Goal: Task Accomplishment & Management: Complete application form

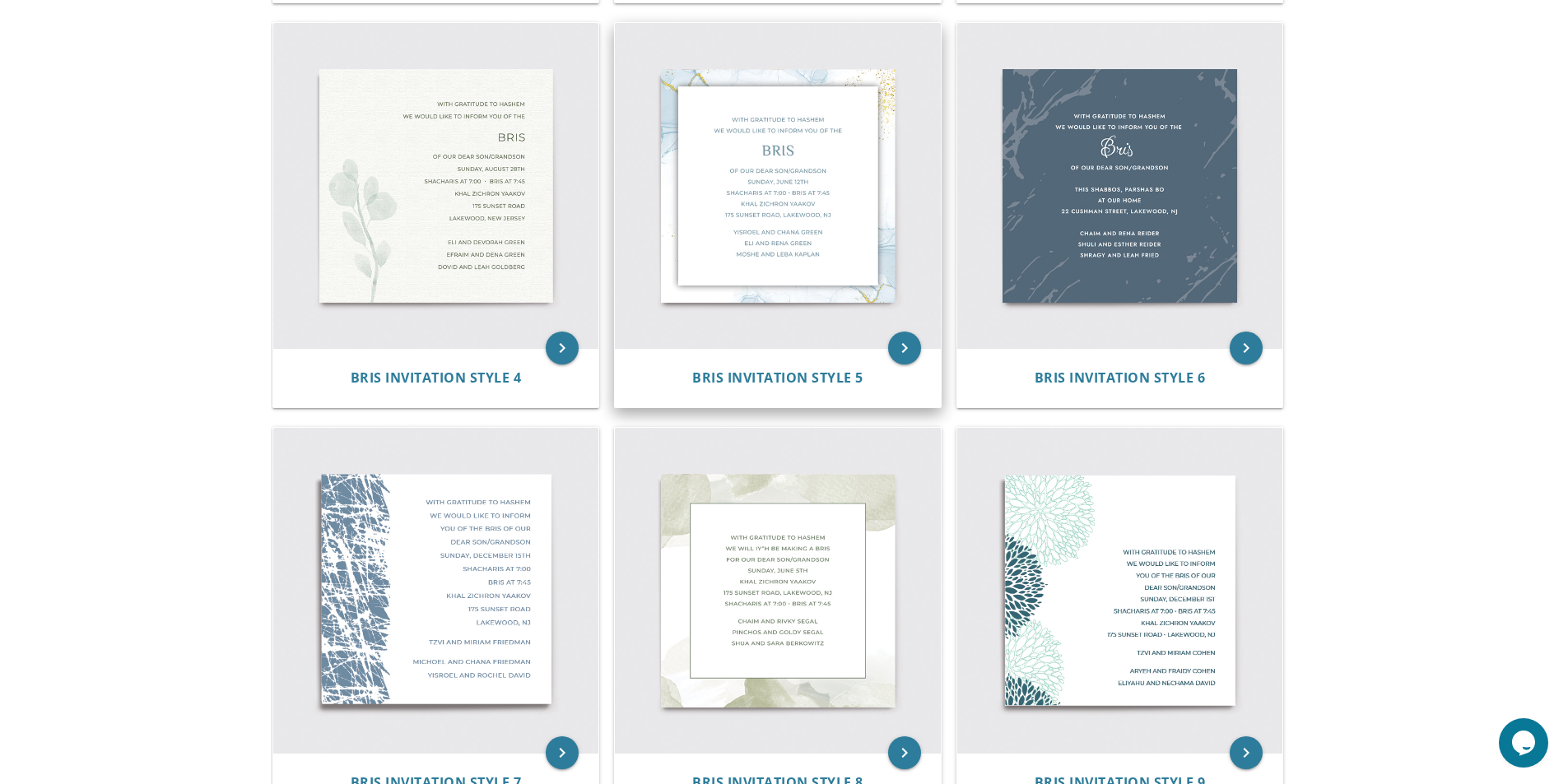
scroll to position [740, 0]
click at [565, 348] on icon "keyboard_arrow_right" at bounding box center [562, 348] width 33 height 33
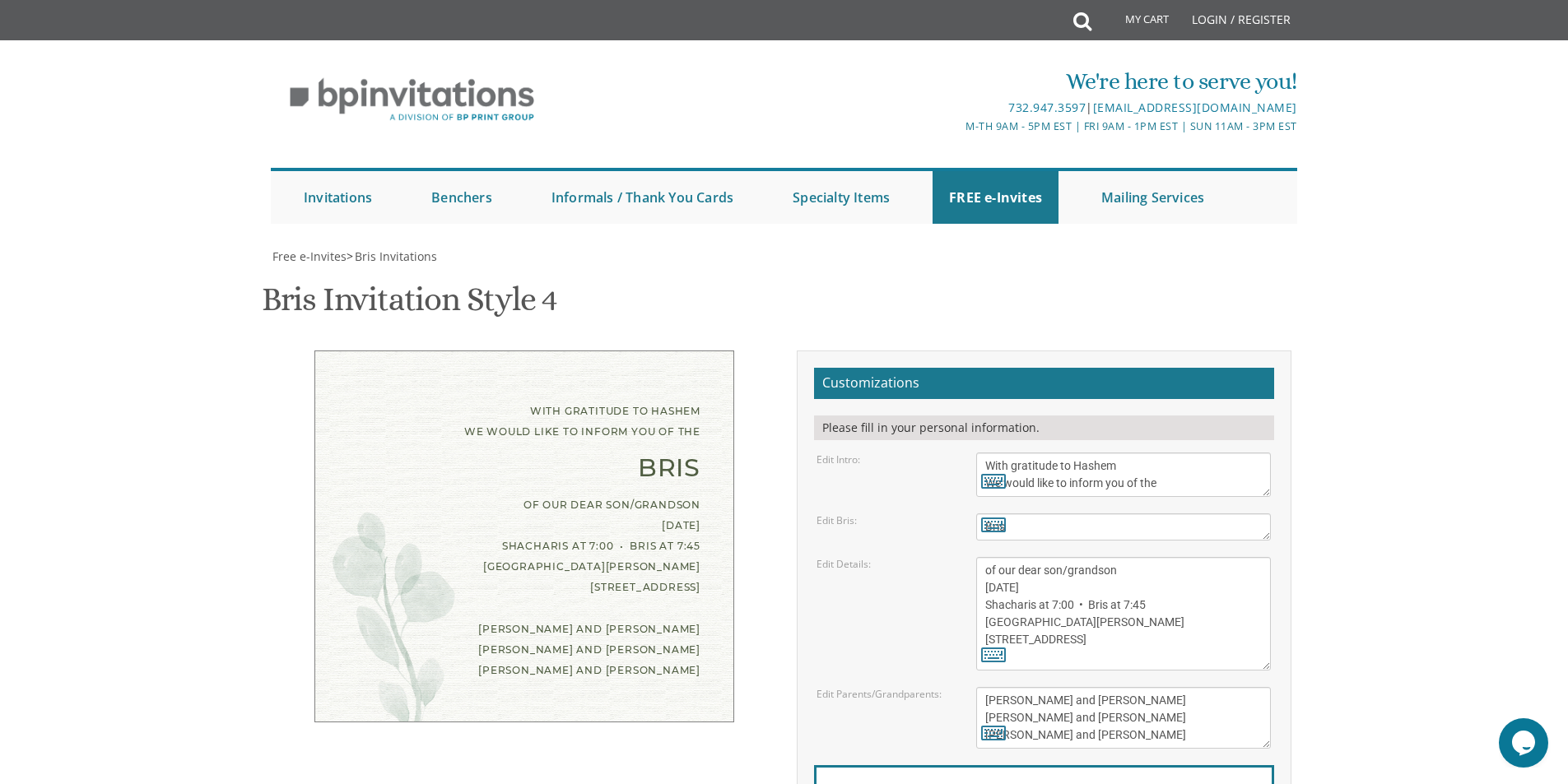
scroll to position [329, 0]
click at [1065, 453] on textarea "With gratitude to Hashem We would like to inform you of the" at bounding box center [1123, 475] width 295 height 44
click at [1022, 453] on textarea "With gratitude to Hashem We would like to inform you of the" at bounding box center [1123, 475] width 295 height 44
click at [1046, 514] on textarea "Bris" at bounding box center [1123, 527] width 295 height 27
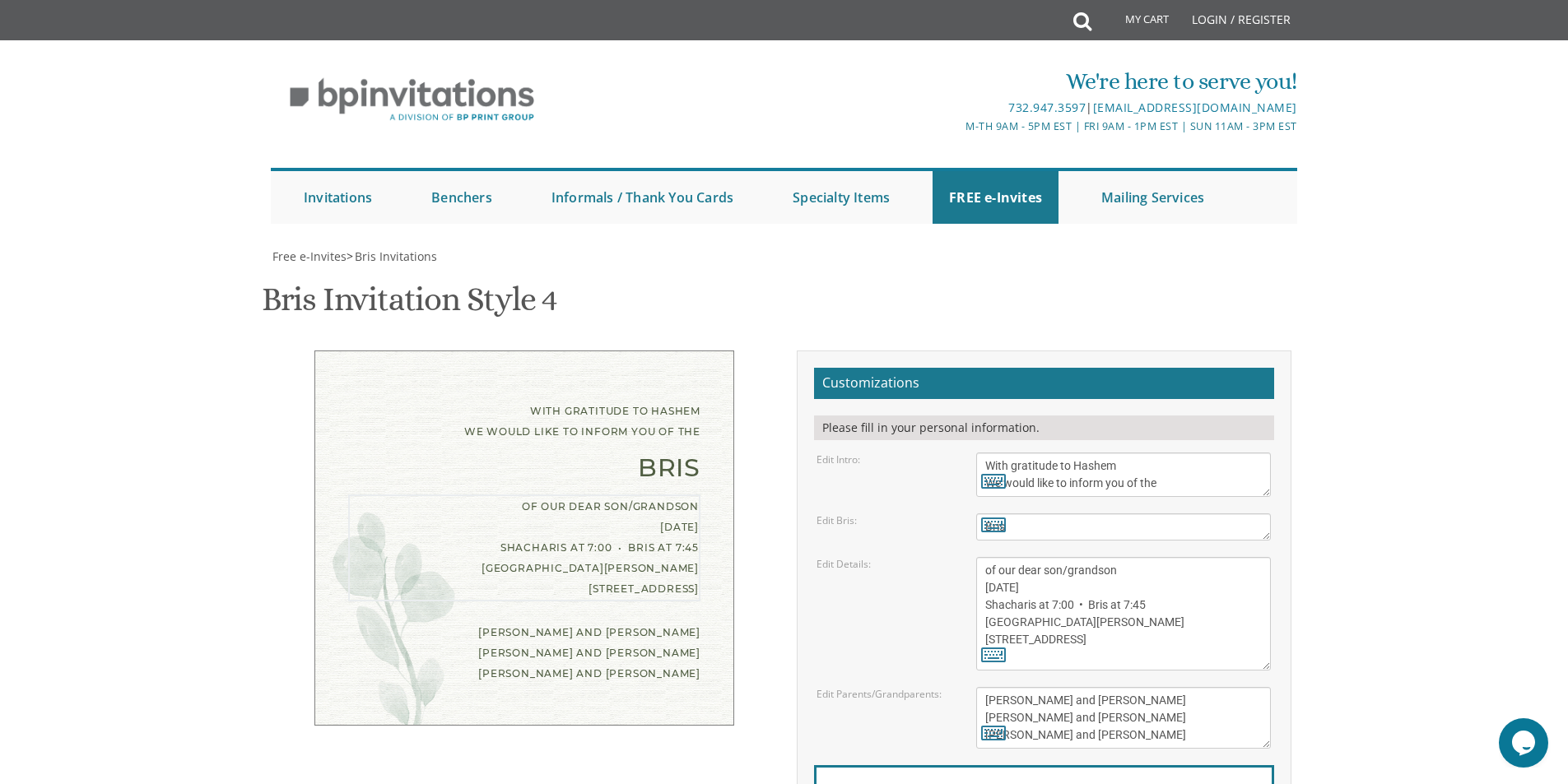
drag, startPoint x: 1122, startPoint y: 326, endPoint x: 1063, endPoint y: 322, distance: 59.1
click at [1063, 557] on textarea "of our dear son/grandson Sunday, August 28th Shacharis at 7:00 • Bris at 7:45 K…" at bounding box center [1123, 613] width 295 height 113
type textarea "of our dear son Sunday, August 28th Shacharis at 7:00 • Bris at 7:45 Khal Zichr…"
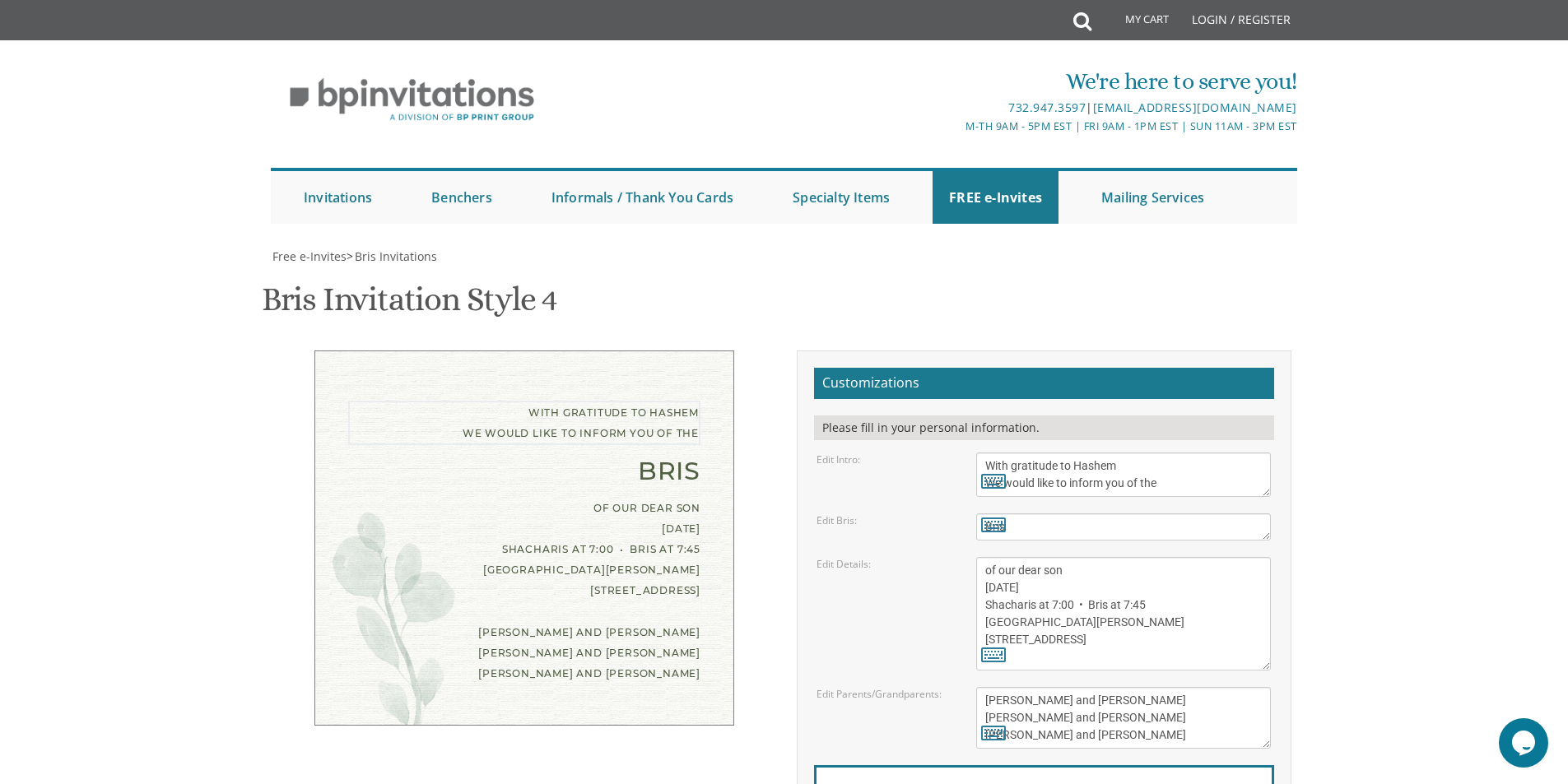
click at [1014, 453] on textarea "With gratitude to Hashem We would like to inform you of the" at bounding box center [1123, 475] width 295 height 44
type textarea "With much gratitude to Hashem We would like to inform you of the"
click at [1056, 557] on textarea "of our dear son/grandson Sunday, August 28th Shacharis at 7:00 • Bris at 7:45 K…" at bounding box center [1123, 613] width 295 height 113
click at [1016, 557] on textarea "of our dear son/grandson Sunday, August 28th Shacharis at 7:00 • Bris at 7:45 K…" at bounding box center [1123, 613] width 295 height 113
click at [1022, 557] on textarea "of our dear son/grandson Sunday, August 28th Shacharis at 7:00 • Bris at 7:45 K…" at bounding box center [1123, 613] width 295 height 113
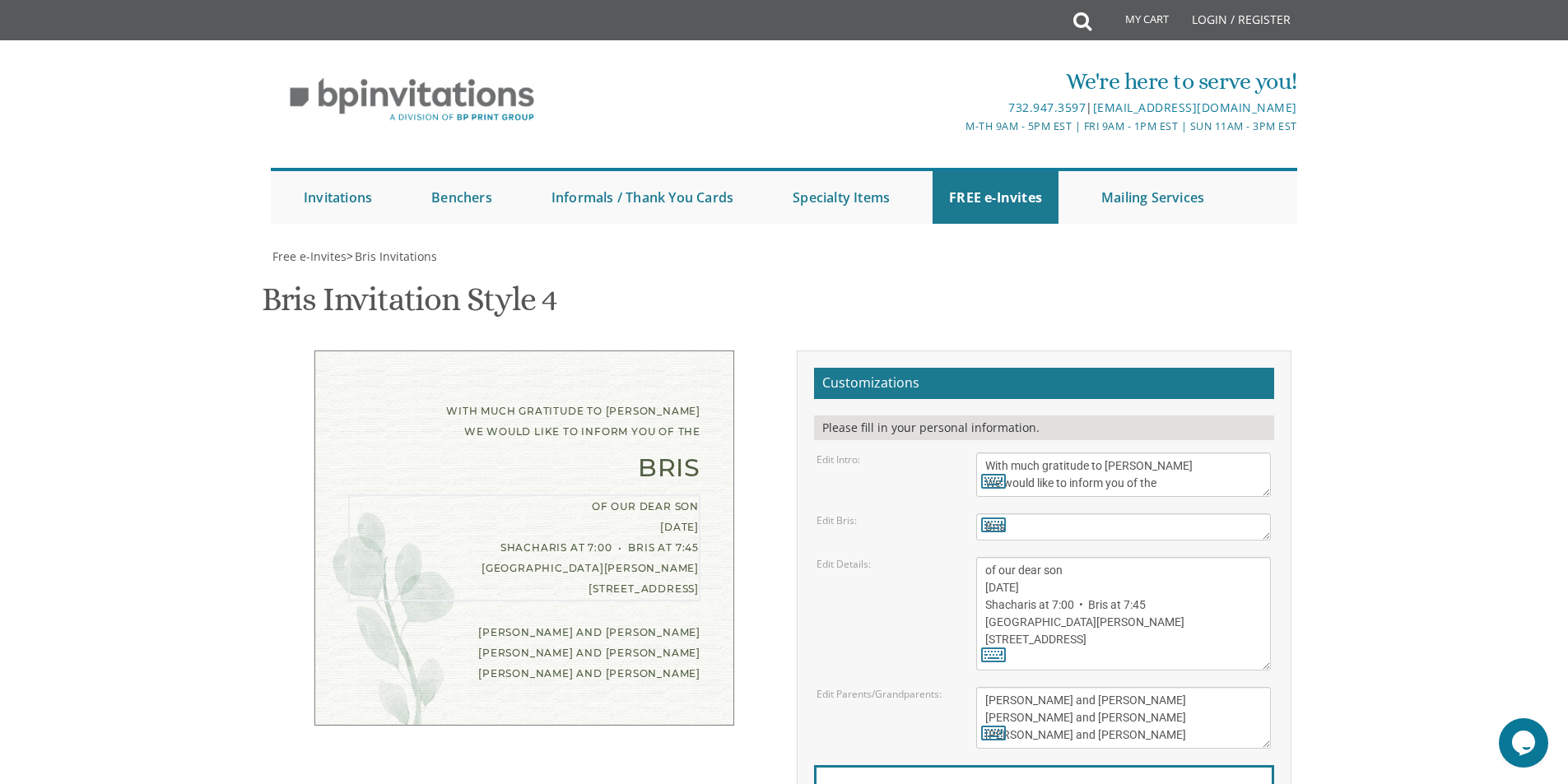
drag, startPoint x: 1022, startPoint y: 422, endPoint x: 999, endPoint y: 425, distance: 23.2
click at [999, 557] on textarea "of our dear son/grandson Sunday, August 28th Shacharis at 7:00 • Bris at 7:45 K…" at bounding box center [1123, 613] width 295 height 113
drag, startPoint x: 1071, startPoint y: 425, endPoint x: 1037, endPoint y: 428, distance: 34.1
click at [1037, 557] on textarea "of our dear son/grandson Sunday, August 28th Shacharis at 7:00 • Bris at 7:45 K…" at bounding box center [1123, 613] width 295 height 113
click at [1085, 557] on textarea "of our dear son/grandson Sunday, August 28th Shacharis at 7:00 • Bris at 7:45 K…" at bounding box center [1123, 613] width 295 height 113
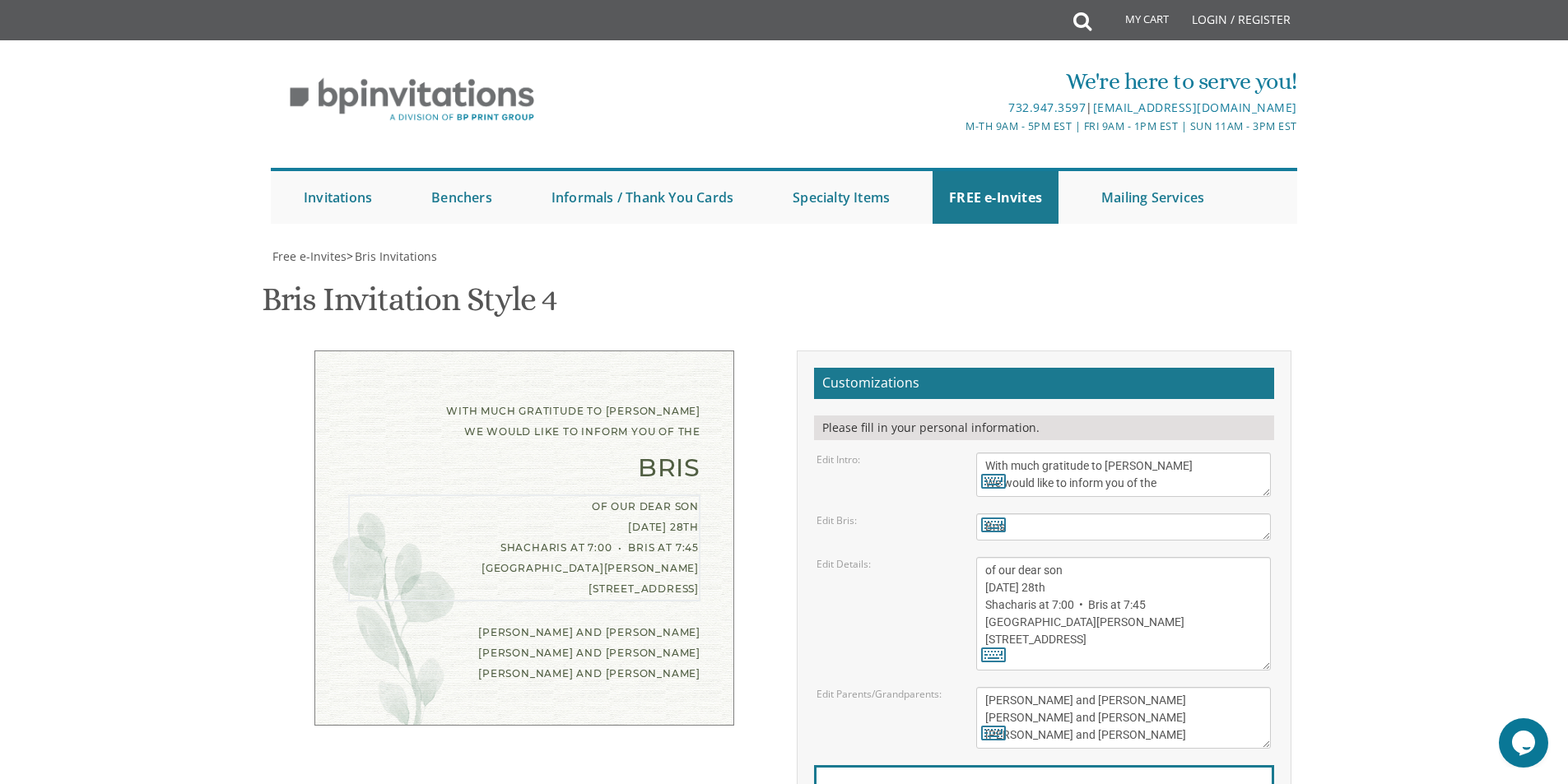
drag, startPoint x: 1100, startPoint y: 423, endPoint x: 1074, endPoint y: 425, distance: 26.1
click at [1074, 557] on textarea "of our dear son/grandson Sunday, August 28th Shacharis at 7:00 • Bris at 7:45 K…" at bounding box center [1123, 613] width 295 height 113
click at [1051, 557] on textarea "of our dear son/grandson Sunday, August 28th Shacharis at 7:00 • Bris at 7:45 K…" at bounding box center [1123, 613] width 295 height 113
drag, startPoint x: 1083, startPoint y: 460, endPoint x: 985, endPoint y: 466, distance: 98.2
click at [985, 557] on textarea "of our dear son/grandson Sunday, August 28th Shacharis at 7:00 • Bris at 7:45 K…" at bounding box center [1123, 613] width 295 height 113
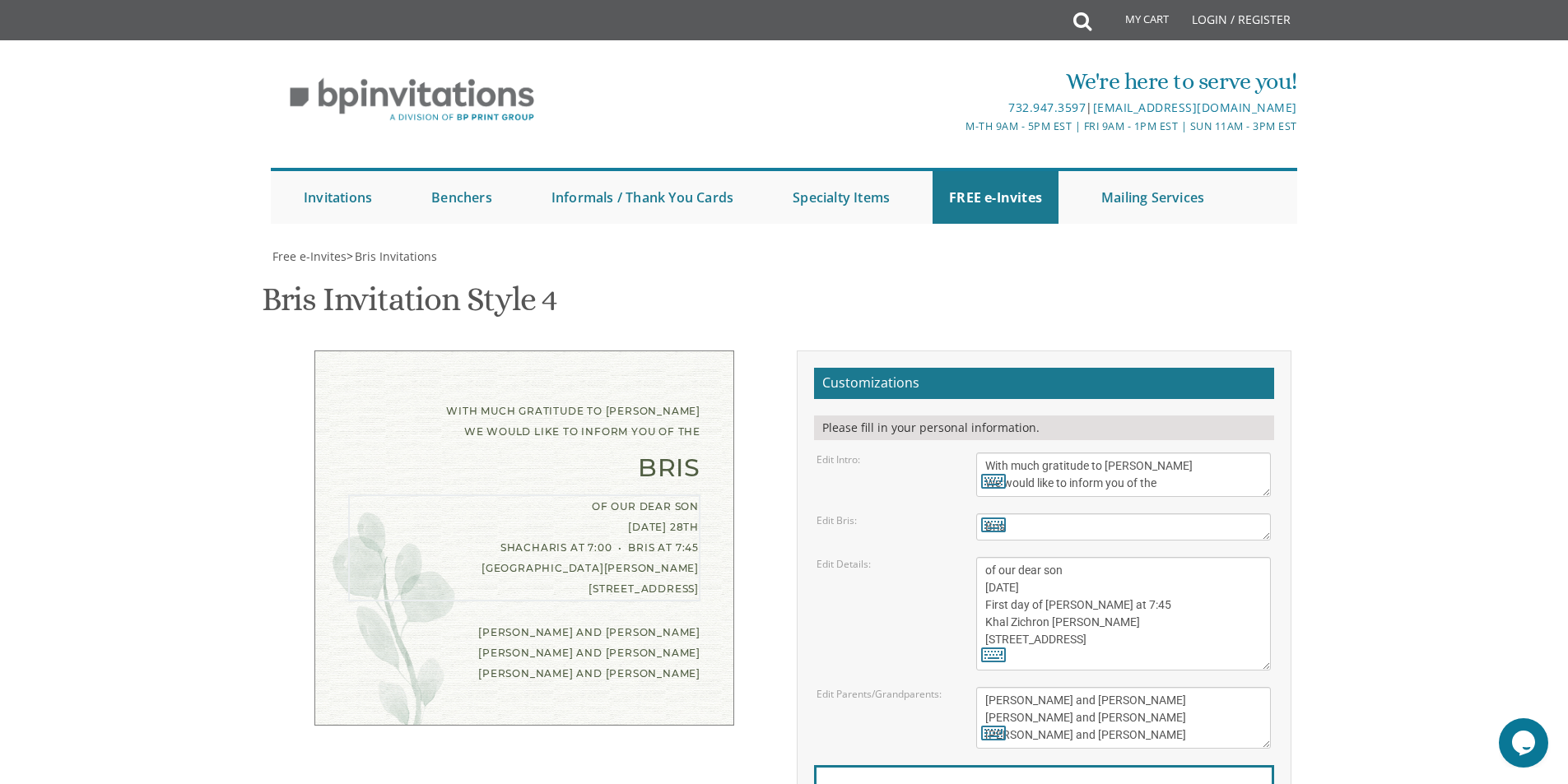
click at [993, 557] on textarea "of our dear son/grandson Sunday, August 28th Shacharis at 7:00 • Bris at 7:45 K…" at bounding box center [1123, 613] width 295 height 113
click at [990, 557] on textarea "of our dear son/grandson Sunday, August 28th Shacharis at 7:00 • Bris at 7:45 K…" at bounding box center [1123, 613] width 295 height 113
click at [1044, 557] on textarea "of our dear son/grandson Sunday, August 28th Shacharis at 7:00 • Bris at 7:45 K…" at bounding box center [1123, 613] width 295 height 113
click at [1024, 557] on textarea "of our dear son/grandson Sunday, August 28th Shacharis at 7:00 • Bris at 7:45 K…" at bounding box center [1123, 613] width 295 height 113
click at [1045, 557] on textarea "of our dear son/grandson Sunday, August 28th Shacharis at 7:00 • Bris at 7:45 K…" at bounding box center [1123, 613] width 295 height 113
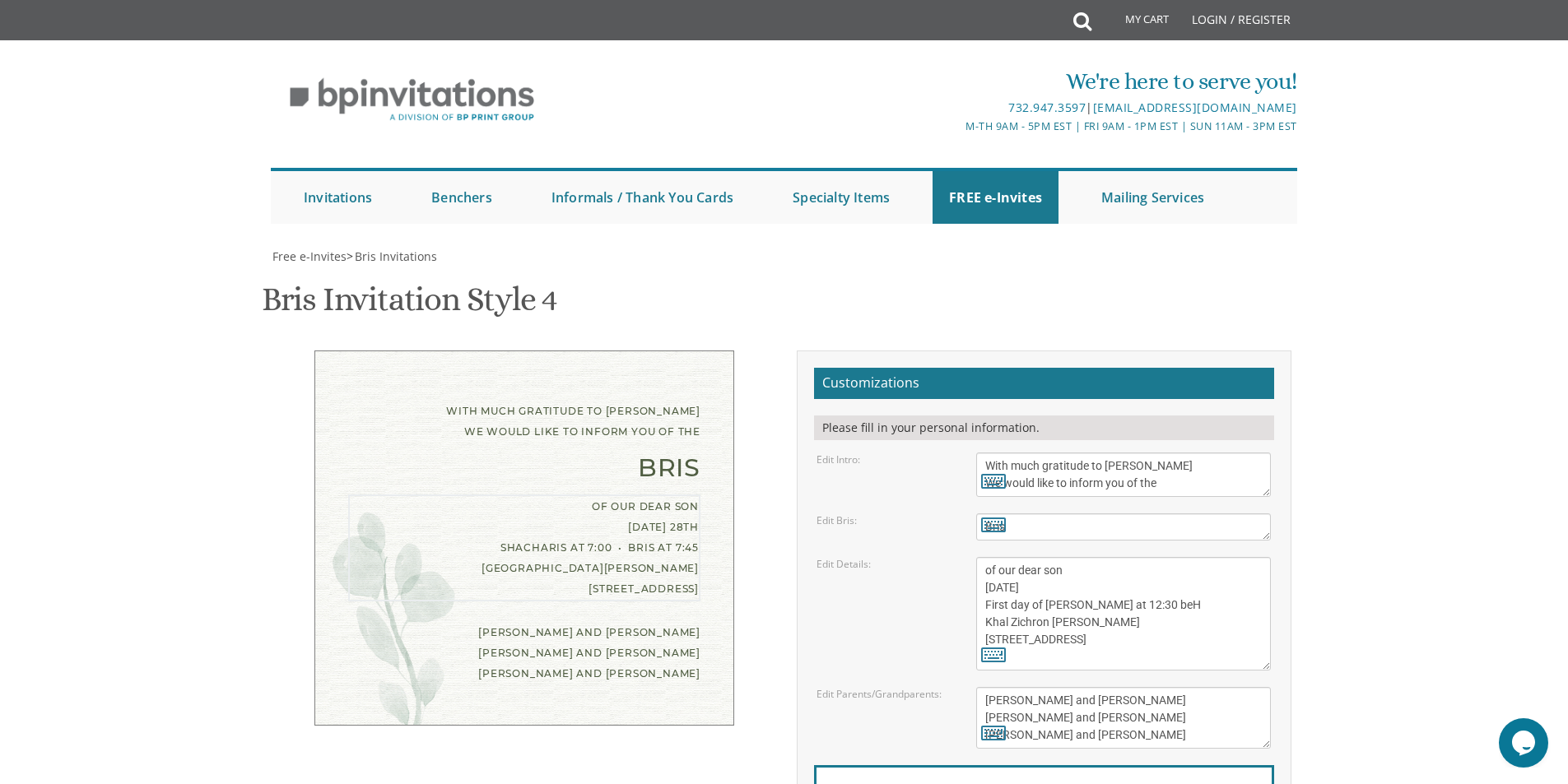
click at [1063, 557] on textarea "of our dear son/grandson Sunday, August 28th Shacharis at 7:00 • Bris at 7:45 K…" at bounding box center [1123, 613] width 295 height 113
click at [1058, 557] on textarea "of our dear son/grandson Sunday, August 28th Shacharis at 7:00 • Bris at 7:45 K…" at bounding box center [1123, 613] width 295 height 113
drag, startPoint x: 1092, startPoint y: 477, endPoint x: 983, endPoint y: 475, distance: 109.0
click at [983, 557] on textarea "of our dear son/grandson Sunday, August 28th Shacharis at 7:00 • Bris at 7:45 K…" at bounding box center [1123, 613] width 295 height 113
click at [1108, 557] on textarea "of our dear son/grandson Sunday, August 28th Shacharis at 7:00 • Bris at 7:45 K…" at bounding box center [1123, 613] width 295 height 113
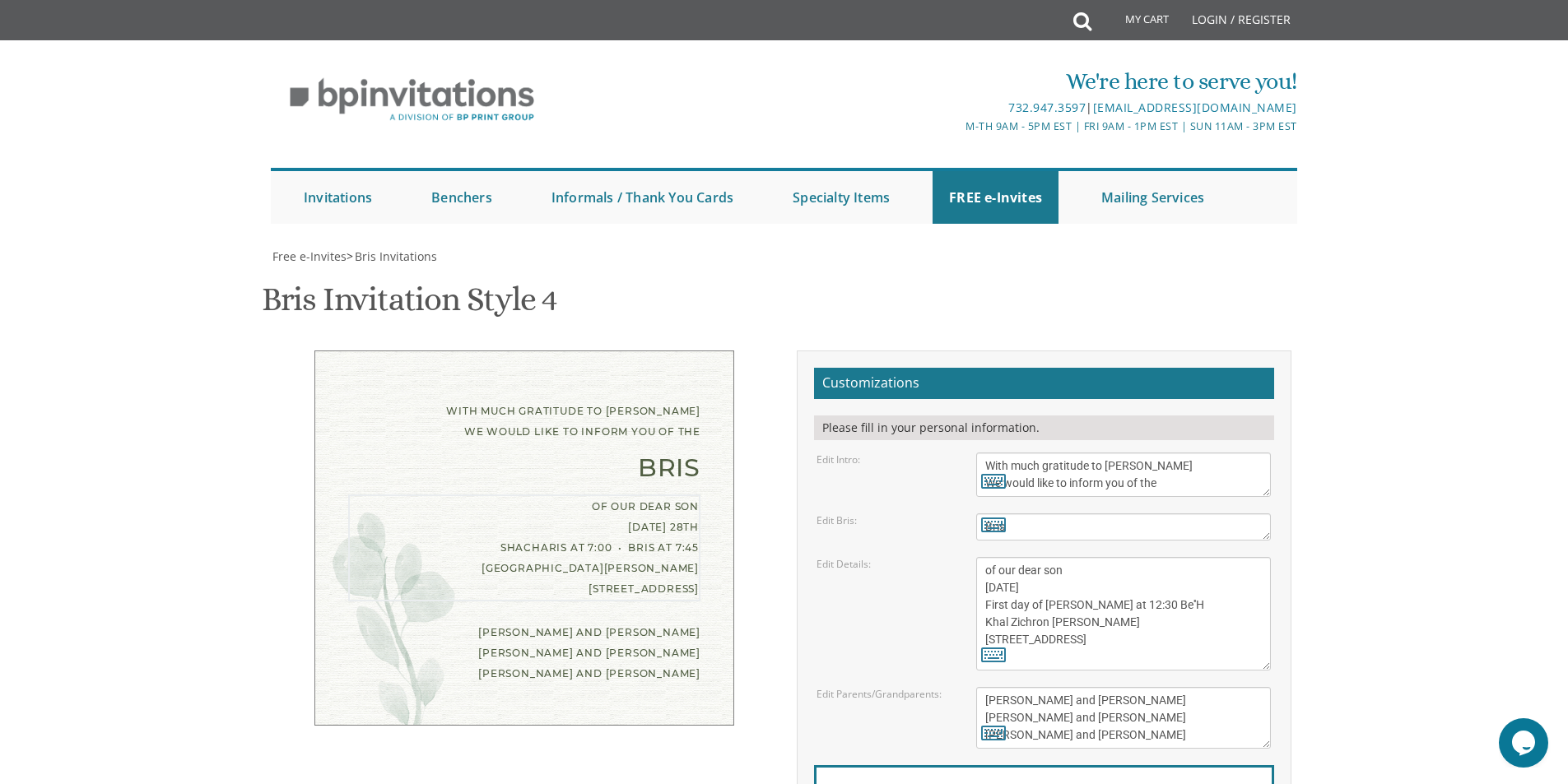
scroll to position [17, 0]
drag, startPoint x: 1102, startPoint y: 488, endPoint x: 972, endPoint y: 478, distance: 130.4
click at [972, 557] on div "of our dear son/grandson Sunday, August 28th Shacharis at 7:00 • Bris at 7:45 K…" at bounding box center [1123, 613] width 319 height 113
type textarea "of our dear son Thursday Oct 9th First day of Chol Hamoed Bris at 12:30 Be''H K…"
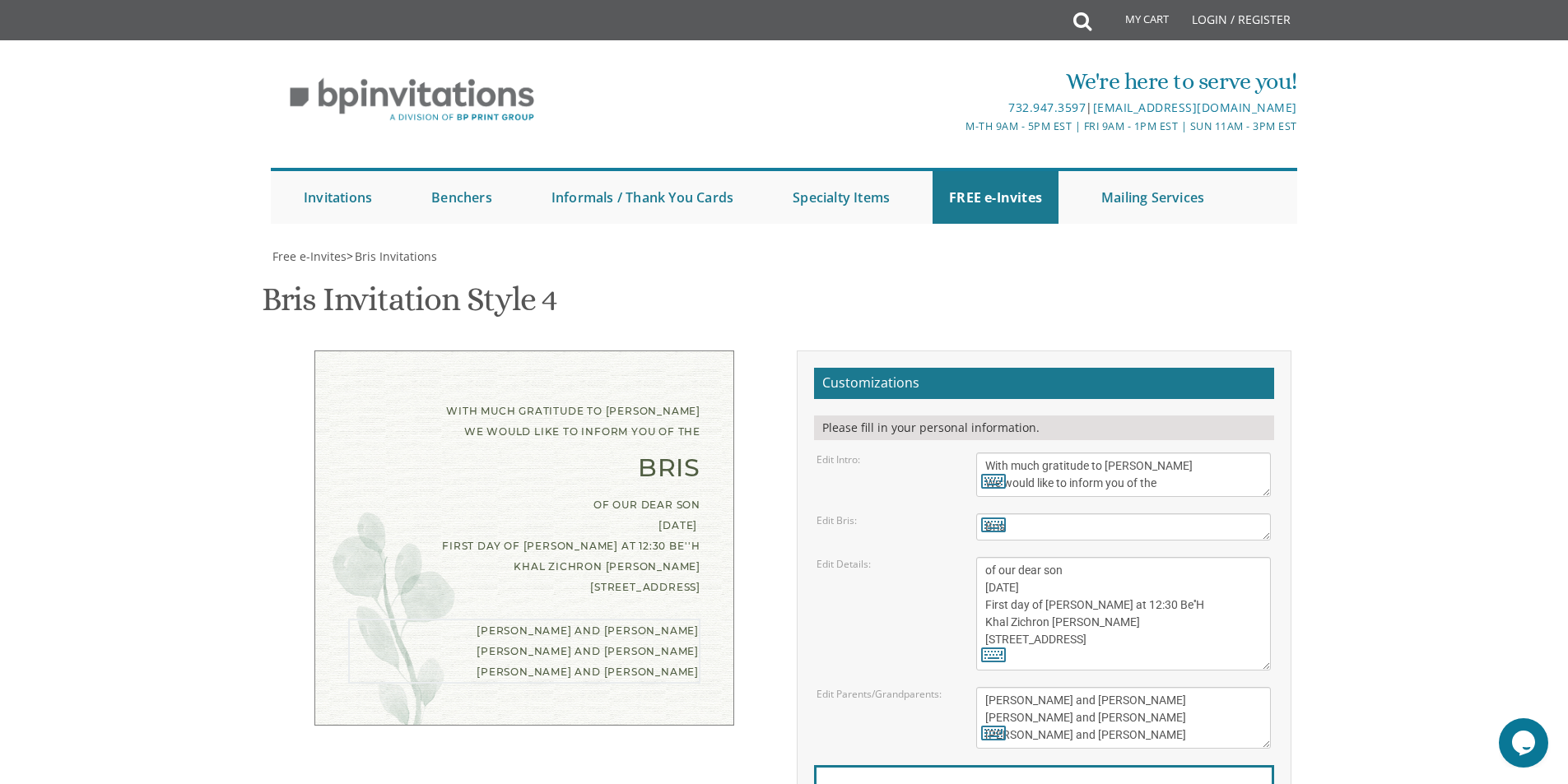
drag, startPoint x: 1123, startPoint y: 571, endPoint x: 975, endPoint y: 533, distance: 152.8
click at [975, 687] on div "Eli and Devorah Green Efraim and Dena Green Dovid and Leah Goldberg" at bounding box center [1123, 718] width 319 height 62
type textarea "s"
type textarea "Shlomo Meir and Chana Yittel Romand"
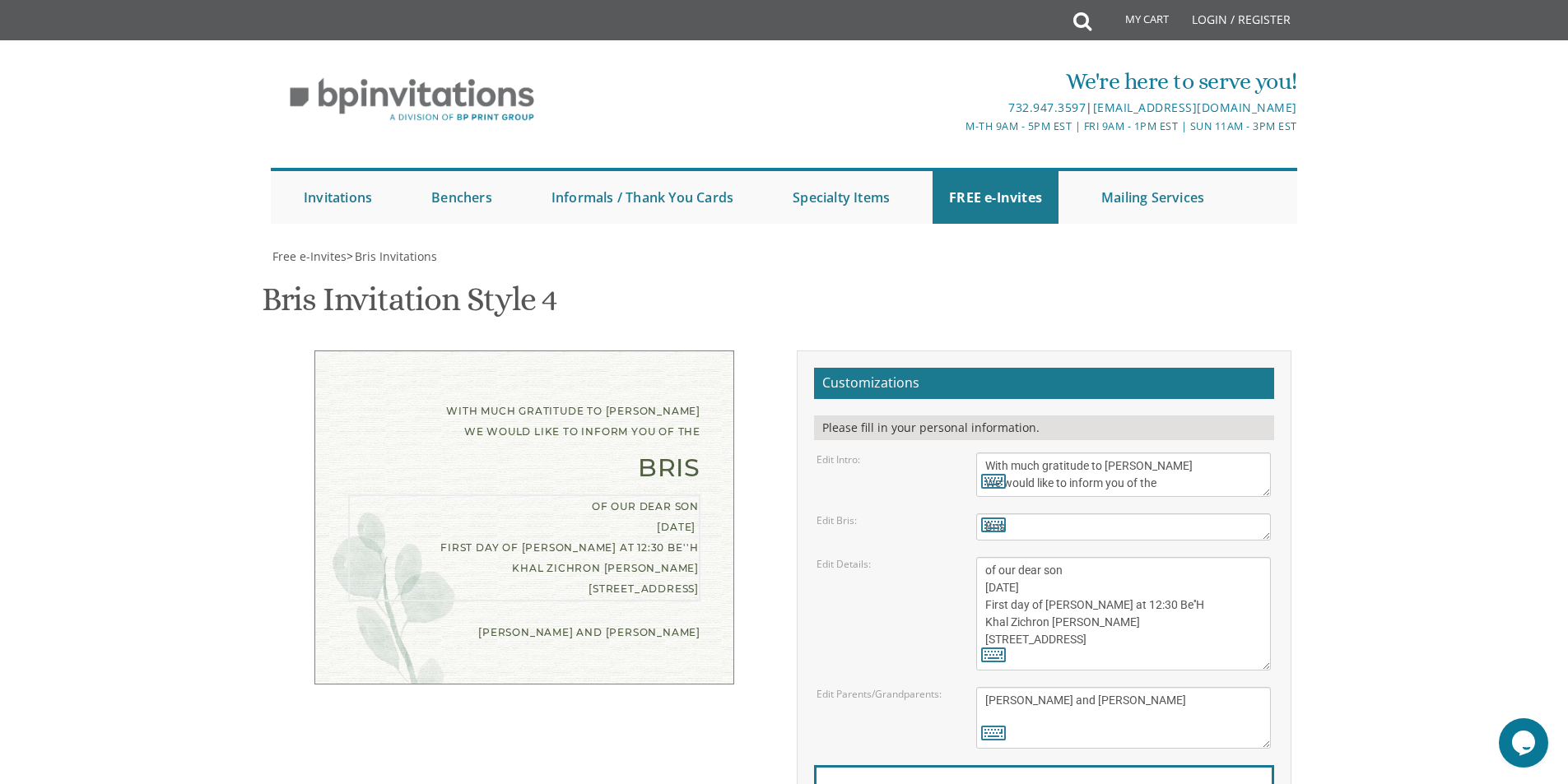
click at [1073, 557] on textarea "of our dear son/grandson Sunday, August 28th Shacharis at 7:00 • Bris at 7:45 K…" at bounding box center [1123, 613] width 295 height 113
click at [1026, 557] on textarea "of our dear son/grandson Sunday, August 28th Shacharis at 7:00 • Bris at 7:45 K…" at bounding box center [1123, 613] width 295 height 113
drag, startPoint x: 1035, startPoint y: 491, endPoint x: 985, endPoint y: 493, distance: 50.0
click at [985, 557] on div "of our dear son/grandson Sunday, August 28th Shacharis at 7:00 • Bris at 7:45 K…" at bounding box center [1123, 613] width 295 height 113
drag, startPoint x: 1076, startPoint y: 475, endPoint x: 980, endPoint y: 468, distance: 96.3
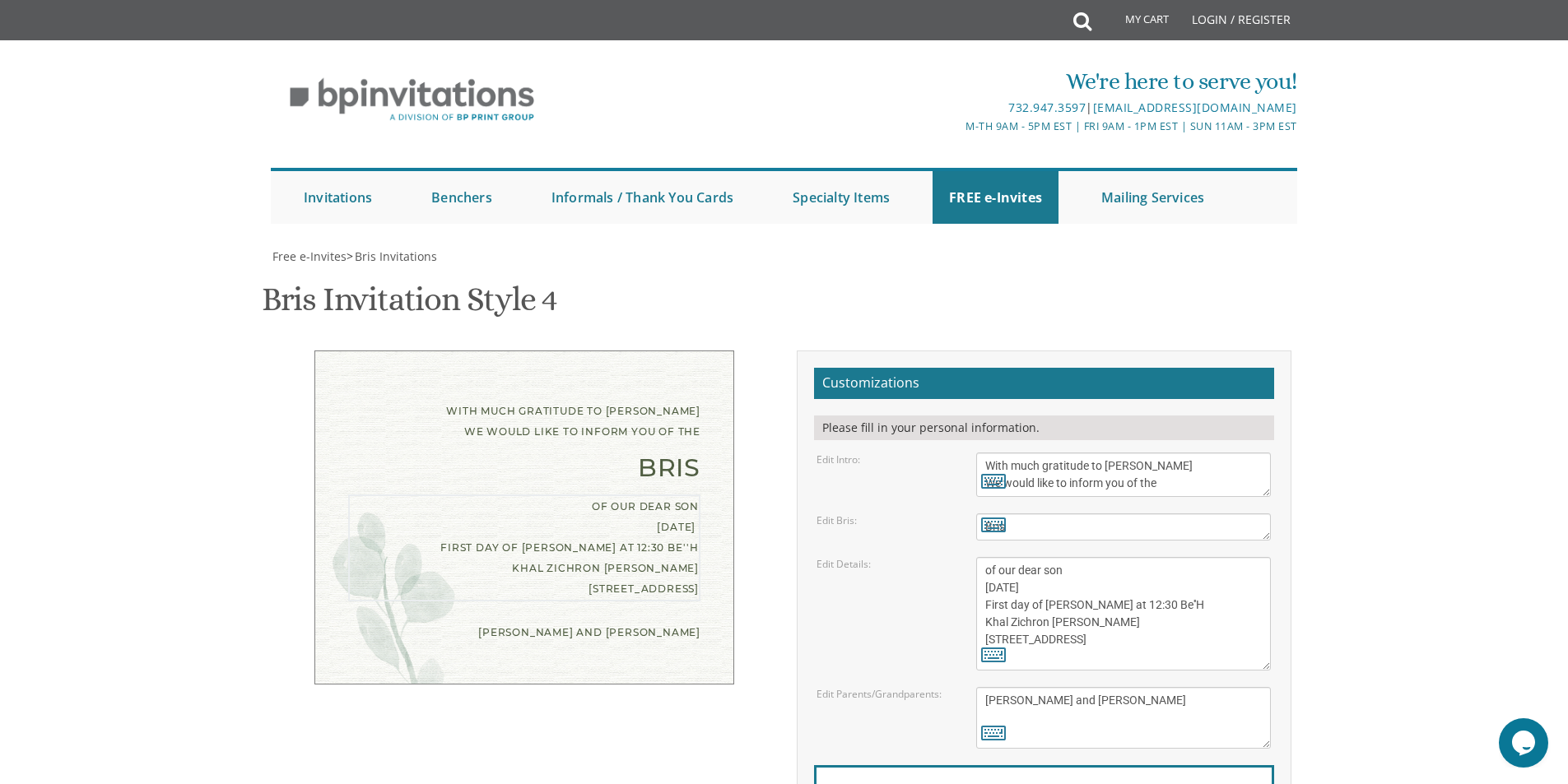
click at [980, 557] on textarea "of our dear son/grandson Sunday, August 28th Shacharis at 7:00 • Bris at 7:45 K…" at bounding box center [1123, 613] width 295 height 113
paste textarea "2201 N Wood Ave Roselle, NJ 07203"
click at [1091, 557] on textarea "of our dear son/grandson Sunday, August 28th Shacharis at 7:00 • Bris at 7:45 K…" at bounding box center [1123, 613] width 295 height 113
drag, startPoint x: 1084, startPoint y: 490, endPoint x: 960, endPoint y: 496, distance: 124.1
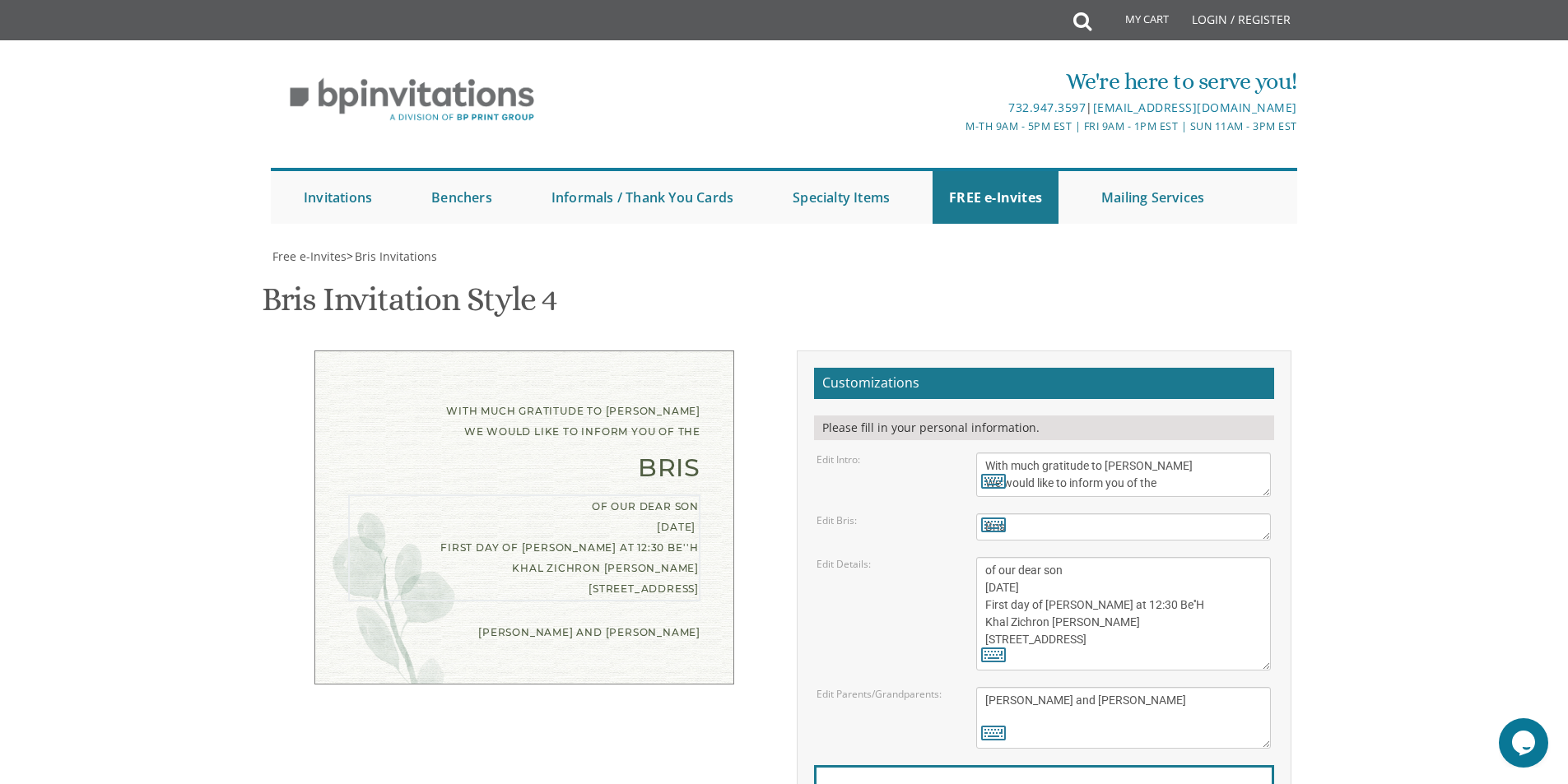
click at [960, 557] on div "Edit Details: of our dear son/grandson Sunday, August 28th Shacharis at 7:00 • …" at bounding box center [1044, 613] width 479 height 113
type textarea "of our dear son Thursday Oct 9th First day of Chol Hamoed Bris at 12:30 Be''H K…"
click at [1020, 687] on textarea "Eli and Devorah Green Efraim and Dena Green Dovid and Leah Goldberg" at bounding box center [1123, 718] width 295 height 62
click at [1201, 687] on textarea "Eli and Devorah Green Efraim and Dena Green Dovid and Leah Goldberg" at bounding box center [1123, 718] width 295 height 62
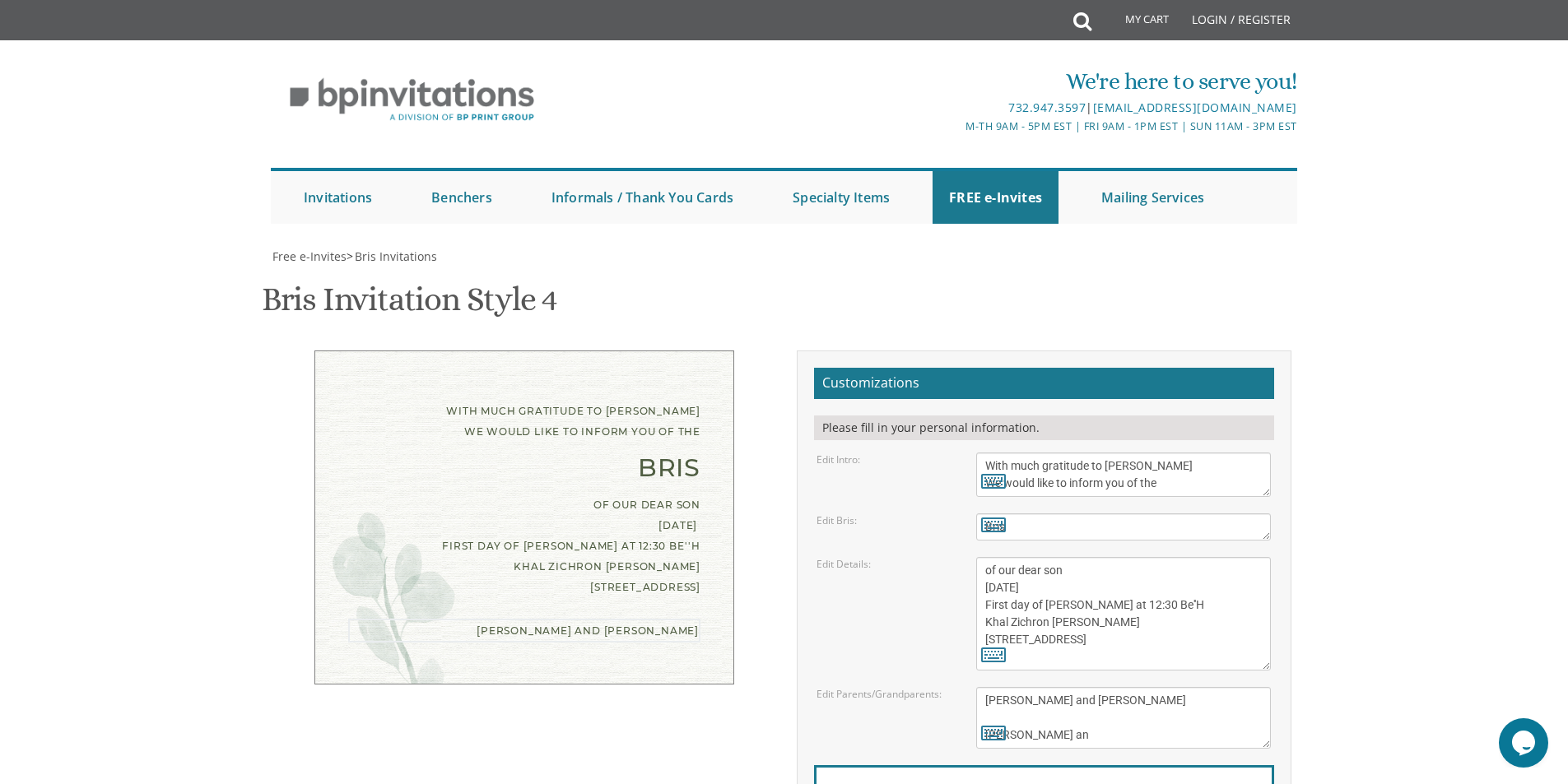
drag, startPoint x: 1072, startPoint y: 455, endPoint x: 1054, endPoint y: 452, distance: 18.2
click at [1054, 687] on textarea "Eli and Devorah Green Efraim and Dena Green Dovid and Leah Goldberg" at bounding box center [1123, 718] width 295 height 62
drag, startPoint x: 1181, startPoint y: 460, endPoint x: 970, endPoint y: 461, distance: 211.0
click at [970, 687] on div "Eli and Devorah Green Efraim and Dena Green Dovid and Leah Goldberg" at bounding box center [1123, 718] width 319 height 62
drag, startPoint x: 1052, startPoint y: 488, endPoint x: 1020, endPoint y: 484, distance: 32.2
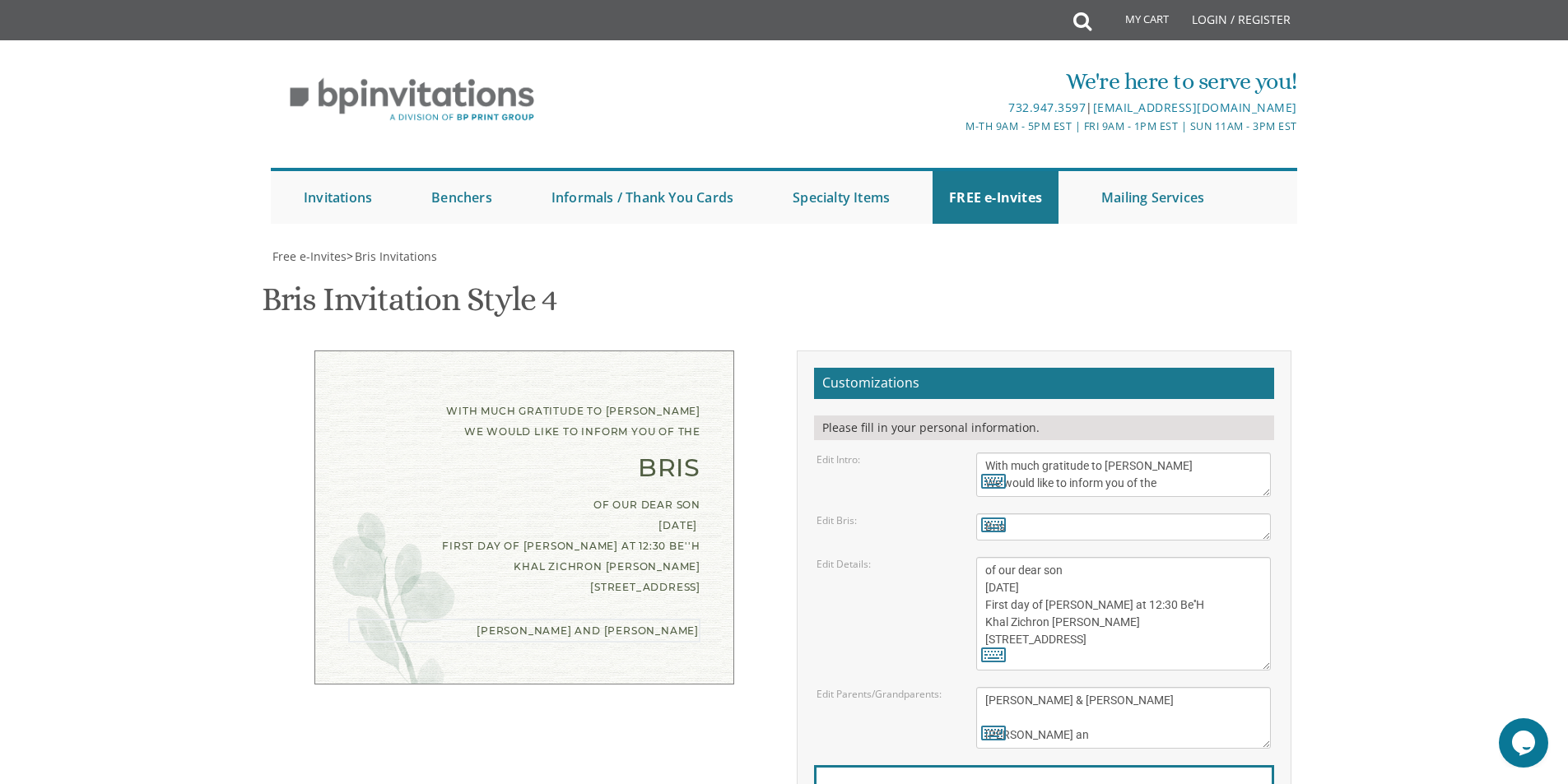
click at [1020, 687] on textarea "Eli and Devorah Green Efraim and Dena Green Dovid and Leah Goldberg" at bounding box center [1123, 718] width 295 height 62
paste textarea "Shlomo Meir & Chana Yittel Romand"
drag, startPoint x: 1083, startPoint y: 487, endPoint x: 1019, endPoint y: 490, distance: 64.1
click at [1019, 687] on textarea "Eli and Devorah Green Efraim and Dena Green Dovid and Leah Goldberg" at bounding box center [1123, 718] width 295 height 62
drag, startPoint x: 1091, startPoint y: 490, endPoint x: 1030, endPoint y: 486, distance: 61.1
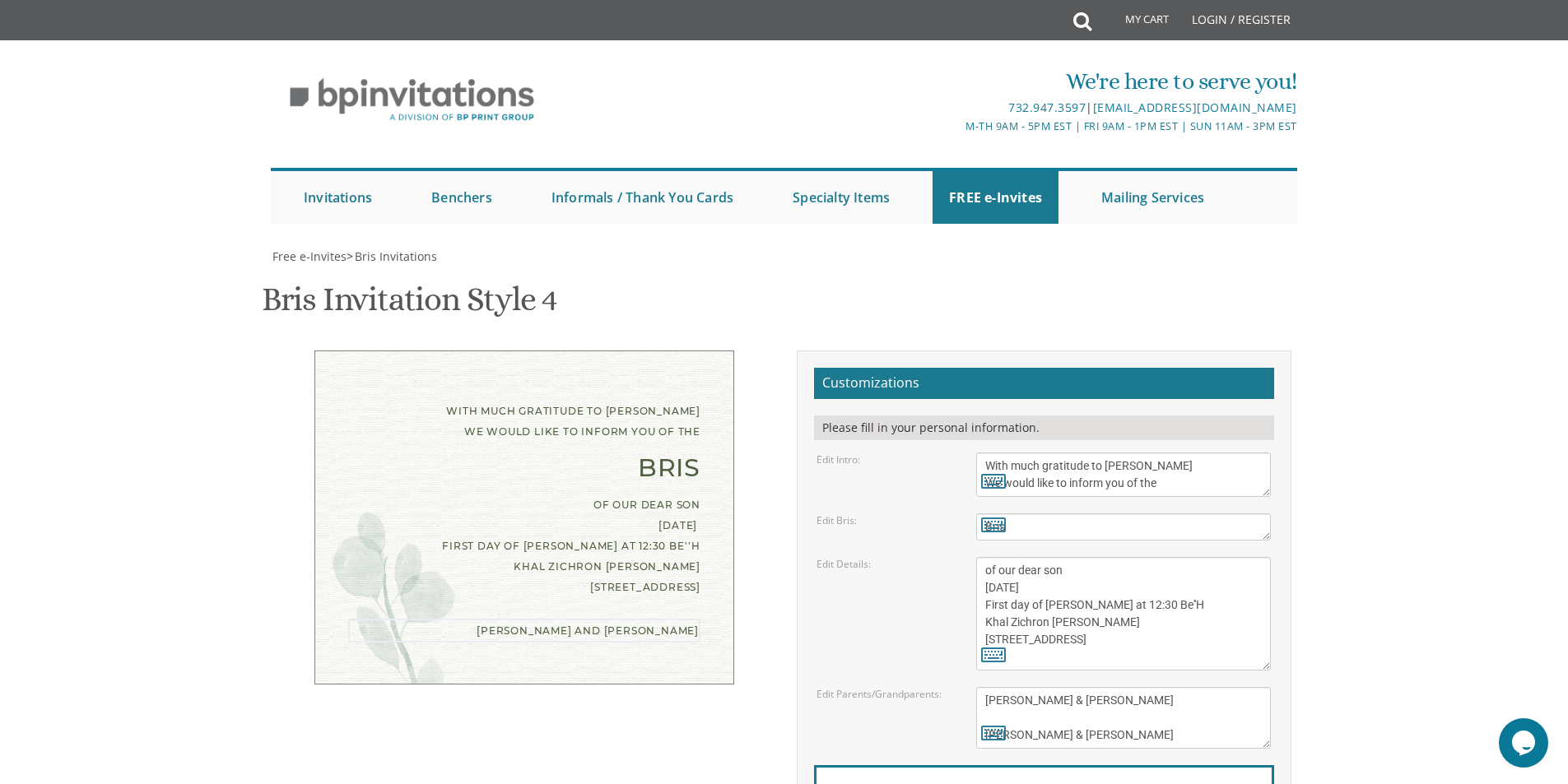
click at [1030, 687] on textarea "Eli and Devorah Green Efraim and Dena Green Dovid and Leah Goldberg" at bounding box center [1123, 718] width 295 height 62
click at [1109, 687] on textarea "Eli and Devorah Green Efraim and Dena Green Dovid and Leah Goldberg" at bounding box center [1123, 718] width 295 height 62
type textarea "Shlomo Meir & Chana Yittel Romand Dovid & Cindy Romand Shlomo & Golda Pomerantz"
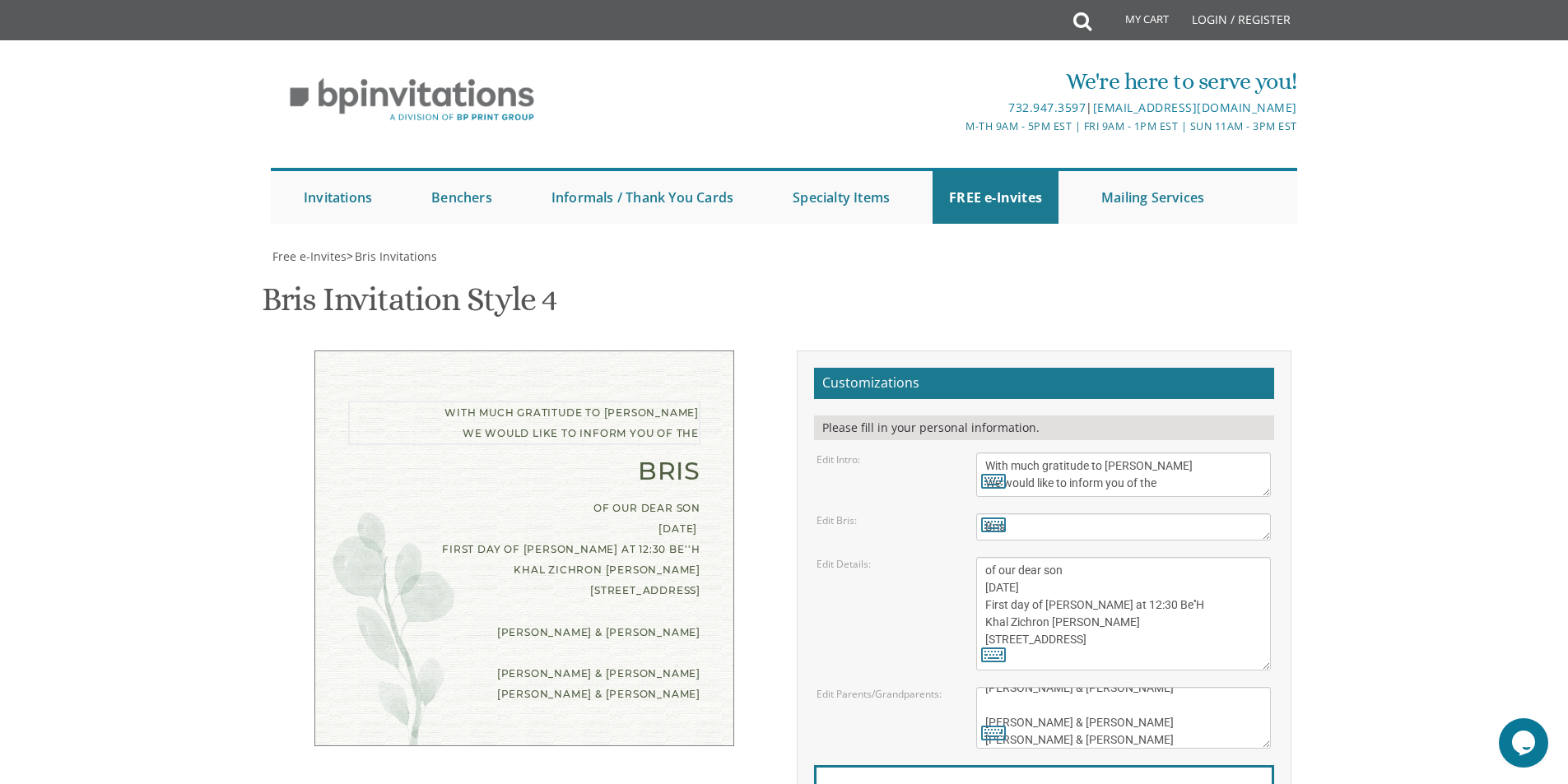
click at [1155, 453] on textarea "With gratitude to Hashem We would like to inform you of the" at bounding box center [1123, 475] width 295 height 44
type input "aha8454254698@gmail.com"
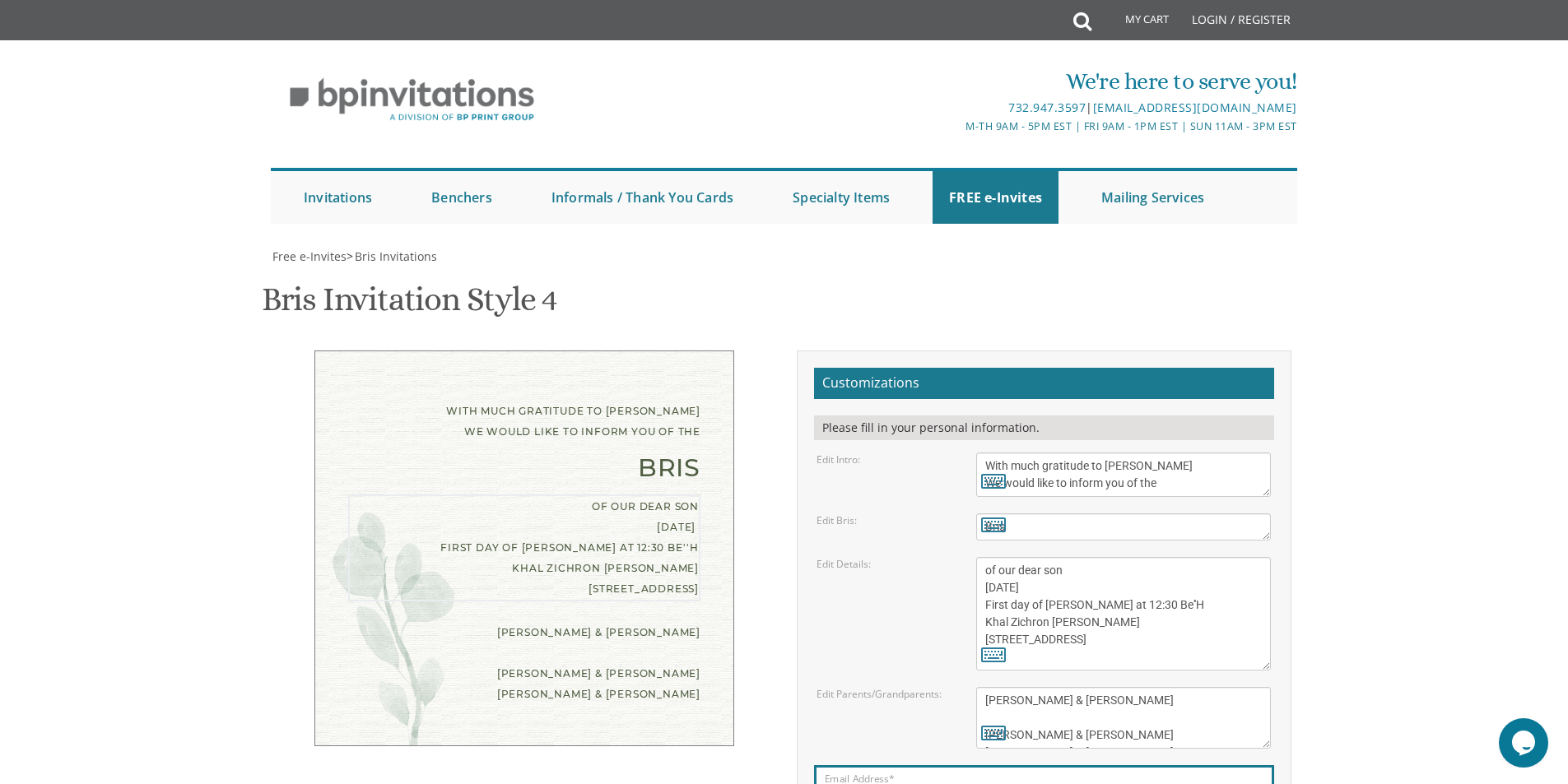
drag, startPoint x: 1093, startPoint y: 309, endPoint x: 985, endPoint y: 310, distance: 108.0
click at [985, 557] on textarea "of our dear son/grandson Sunday, August 28th Shacharis at 7:00 • Bris at 7:45 K…" at bounding box center [1123, 613] width 295 height 113
paste textarea "Koson Shul of Linden"
drag, startPoint x: 1025, startPoint y: 314, endPoint x: 977, endPoint y: 309, distance: 48.3
click at [977, 557] on textarea "of our dear son/grandson Sunday, August 28th Shacharis at 7:00 • Bris at 7:45 K…" at bounding box center [1123, 613] width 295 height 113
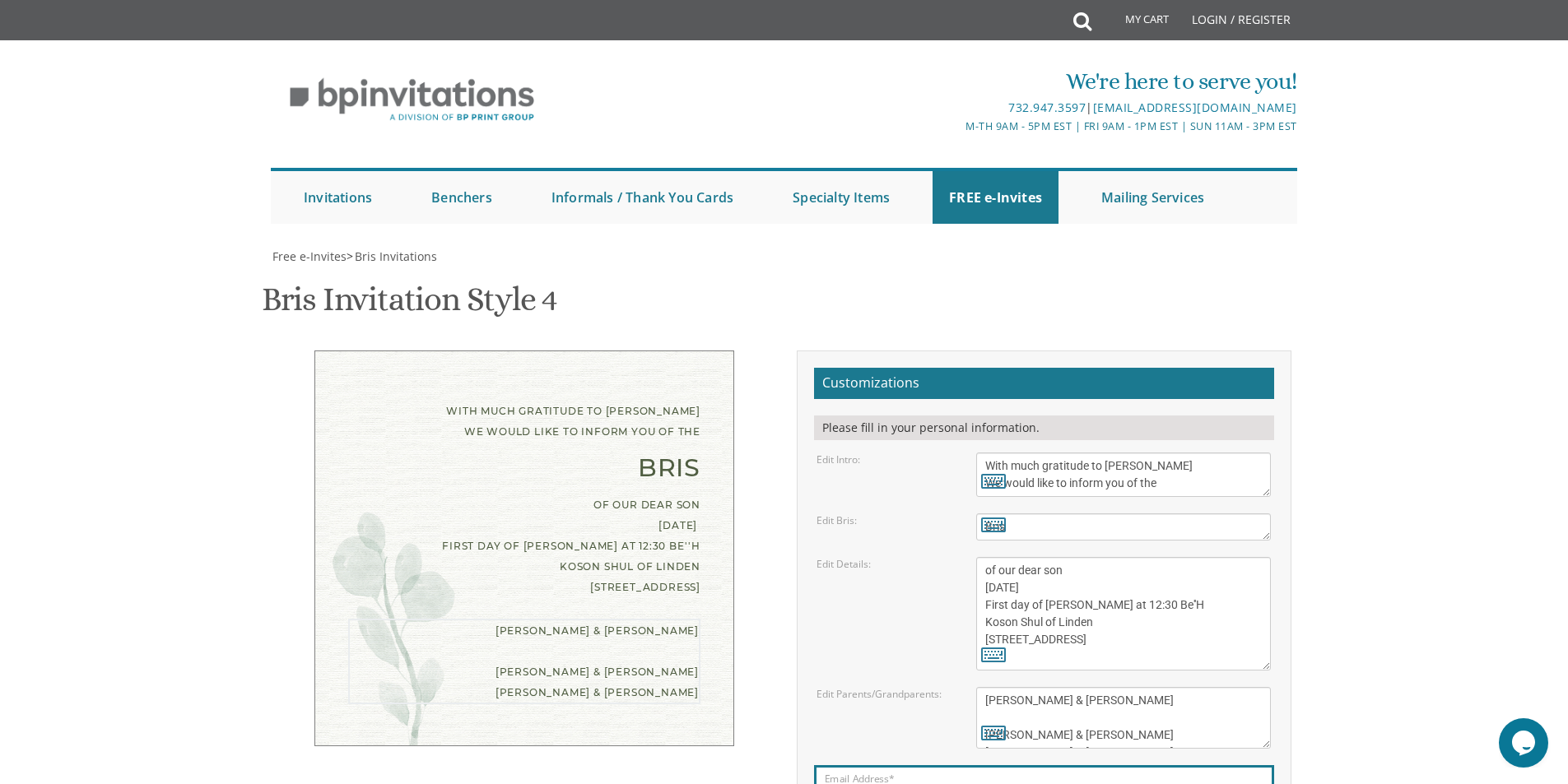
click at [1119, 687] on textarea "Eli and Devorah Green Efraim and Dena Green Dovid and Leah Goldberg" at bounding box center [1123, 718] width 295 height 62
click at [1063, 687] on textarea "Eli and Devorah Green Efraim and Dena Green Dovid and Leah Goldberg" at bounding box center [1123, 718] width 295 height 62
click at [1060, 687] on textarea "Eli and Devorah Green Efraim and Dena Green Dovid and Leah Goldberg" at bounding box center [1123, 718] width 295 height 62
click at [1007, 557] on textarea "of our dear son/grandson Sunday, August 28th Shacharis at 7:00 • Bris at 7:45 K…" at bounding box center [1123, 613] width 295 height 113
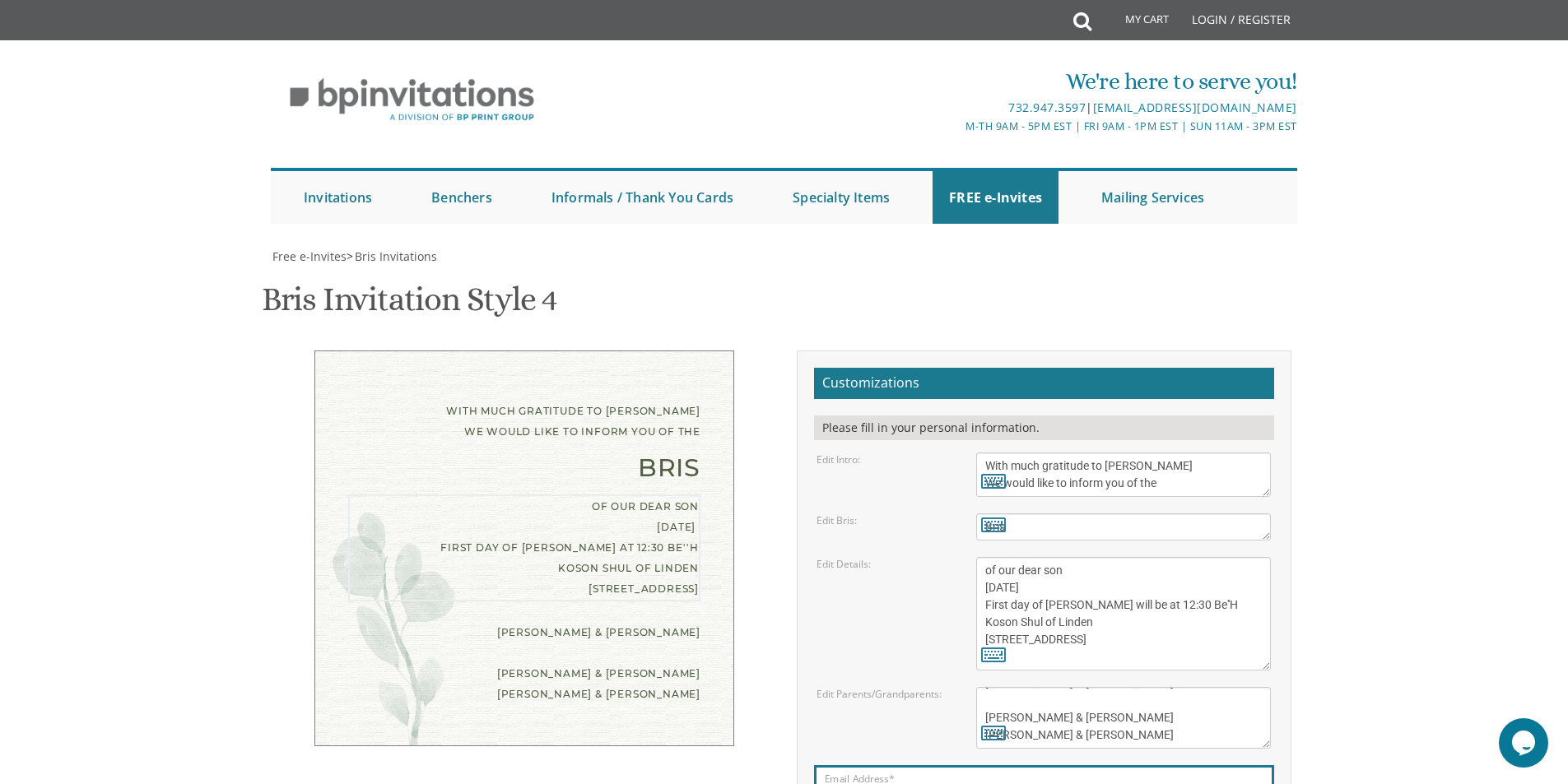
scroll to position [247, 0]
click at [1098, 687] on textarea "Eli and Devorah Green Efraim and Dena Green Dovid and Leah Goldberg" at bounding box center [1123, 718] width 295 height 62
click at [1093, 557] on textarea "of our dear son/grandson Sunday, August 28th Shacharis at 7:00 • Bris at 7:45 K…" at bounding box center [1123, 613] width 295 height 113
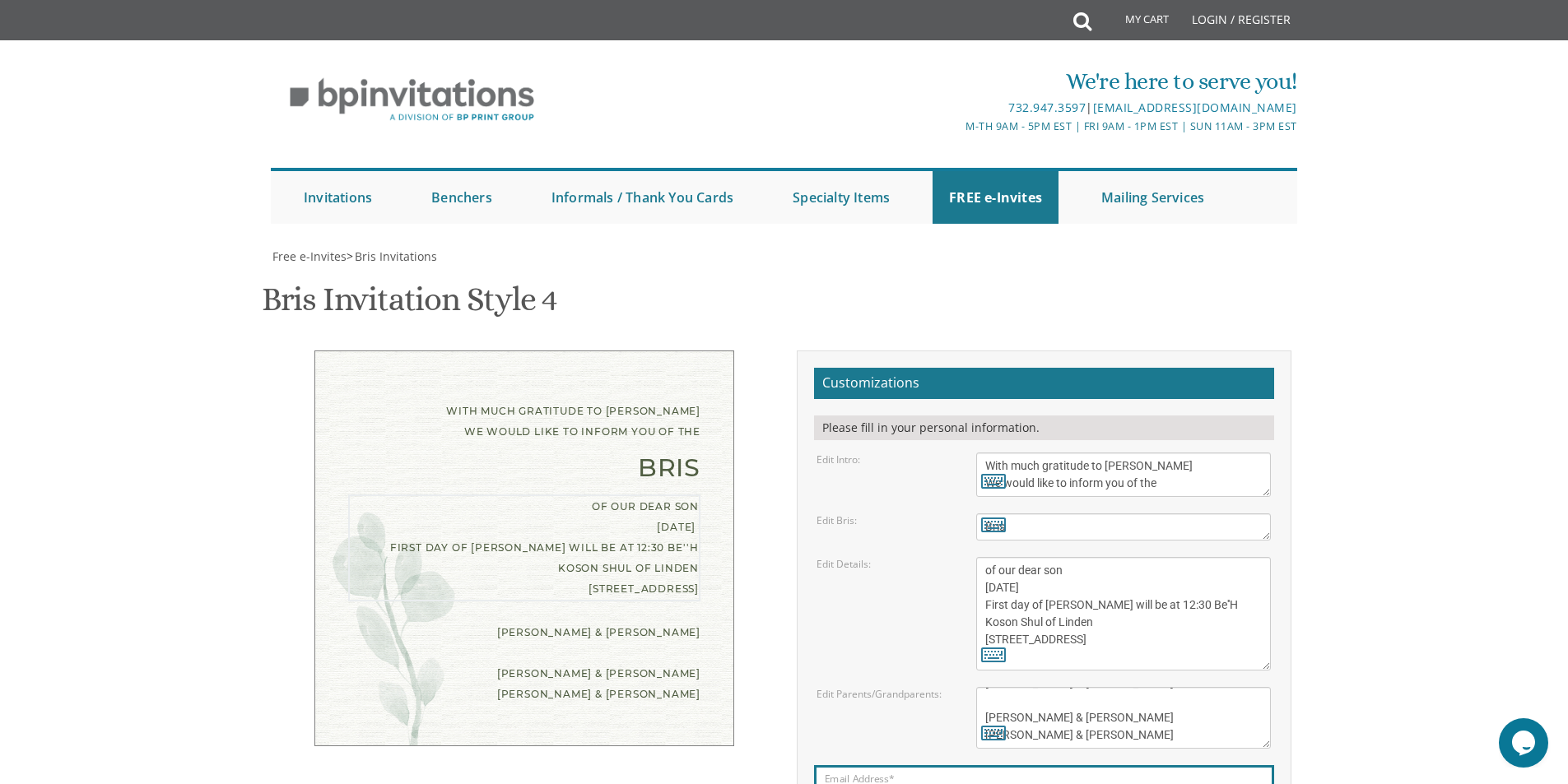
click at [1081, 557] on textarea "of our dear son/grandson Sunday, August 28th Shacharis at 7:00 • Bris at 7:45 K…" at bounding box center [1123, 613] width 295 height 113
drag, startPoint x: 1081, startPoint y: 443, endPoint x: 1056, endPoint y: 437, distance: 25.7
click at [1056, 557] on textarea "of our dear son/grandson Sunday, August 28th Shacharis at 7:00 • Bris at 7:45 K…" at bounding box center [1123, 613] width 295 height 113
click at [1096, 557] on textarea "of our dear son/grandson Sunday, August 28th Shacharis at 7:00 • Bris at 7:45 K…" at bounding box center [1123, 613] width 295 height 113
click at [1101, 557] on textarea "of our dear son/grandson Sunday, August 28th Shacharis at 7:00 • Bris at 7:45 K…" at bounding box center [1123, 613] width 295 height 113
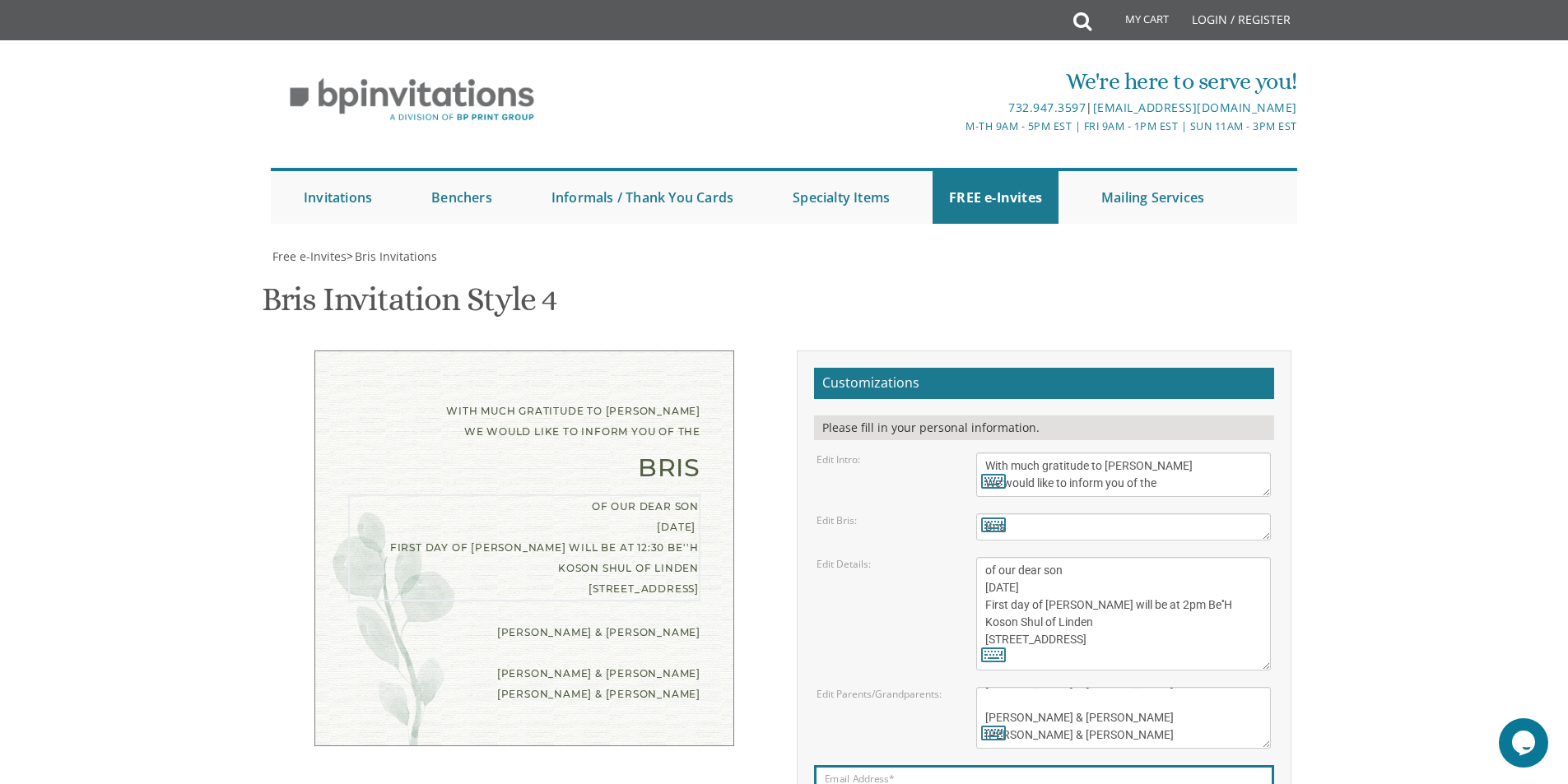
click at [1102, 557] on textarea "of our dear son/grandson Sunday, August 28th Shacharis at 7:00 • Bris at 7:45 K…" at bounding box center [1123, 613] width 295 height 113
click at [999, 557] on textarea "of our dear son/grandson Sunday, August 28th Shacharis at 7:00 • Bris at 7:45 K…" at bounding box center [1123, 613] width 295 height 113
type textarea "of our dear son Thursday Oct 9th First day of Chol HaMoed Bris will be at 2pm B…"
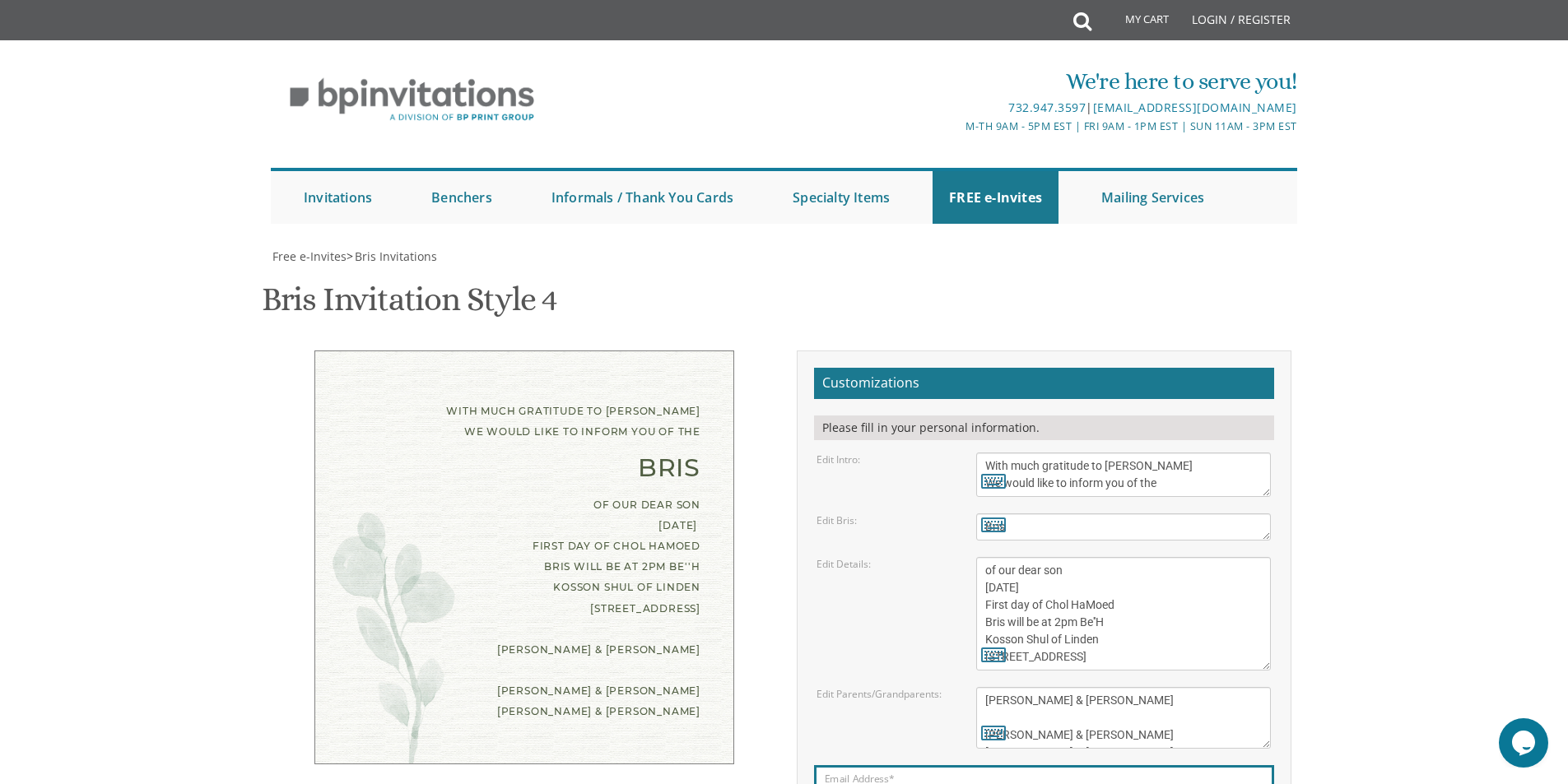
click at [1456, 164] on body "My Cart Total: View Cart Item(s) Submit My Cart Total: View Cart Item(s) Login …" at bounding box center [784, 680] width 1568 height 1360
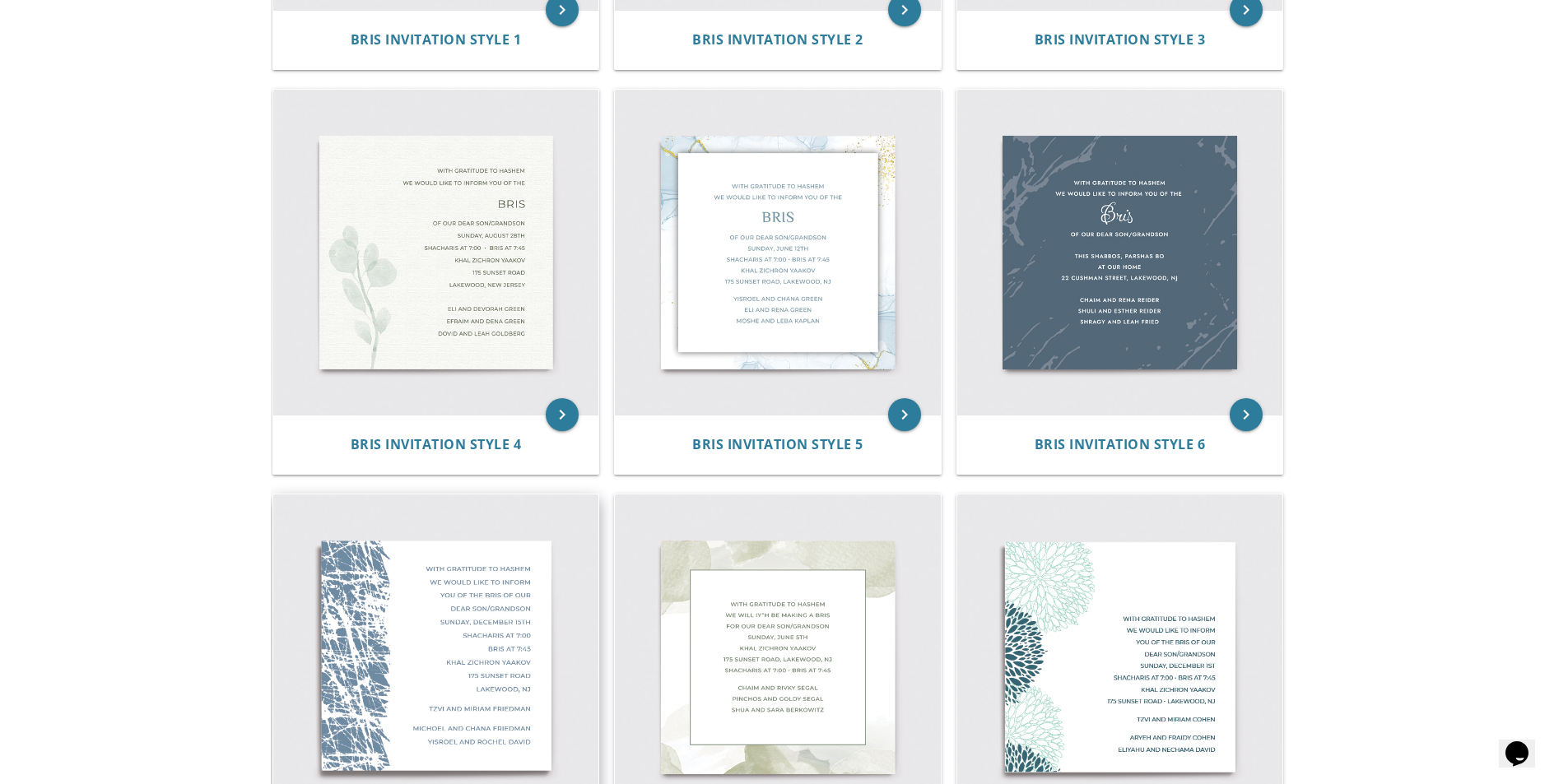
scroll to position [446, 0]
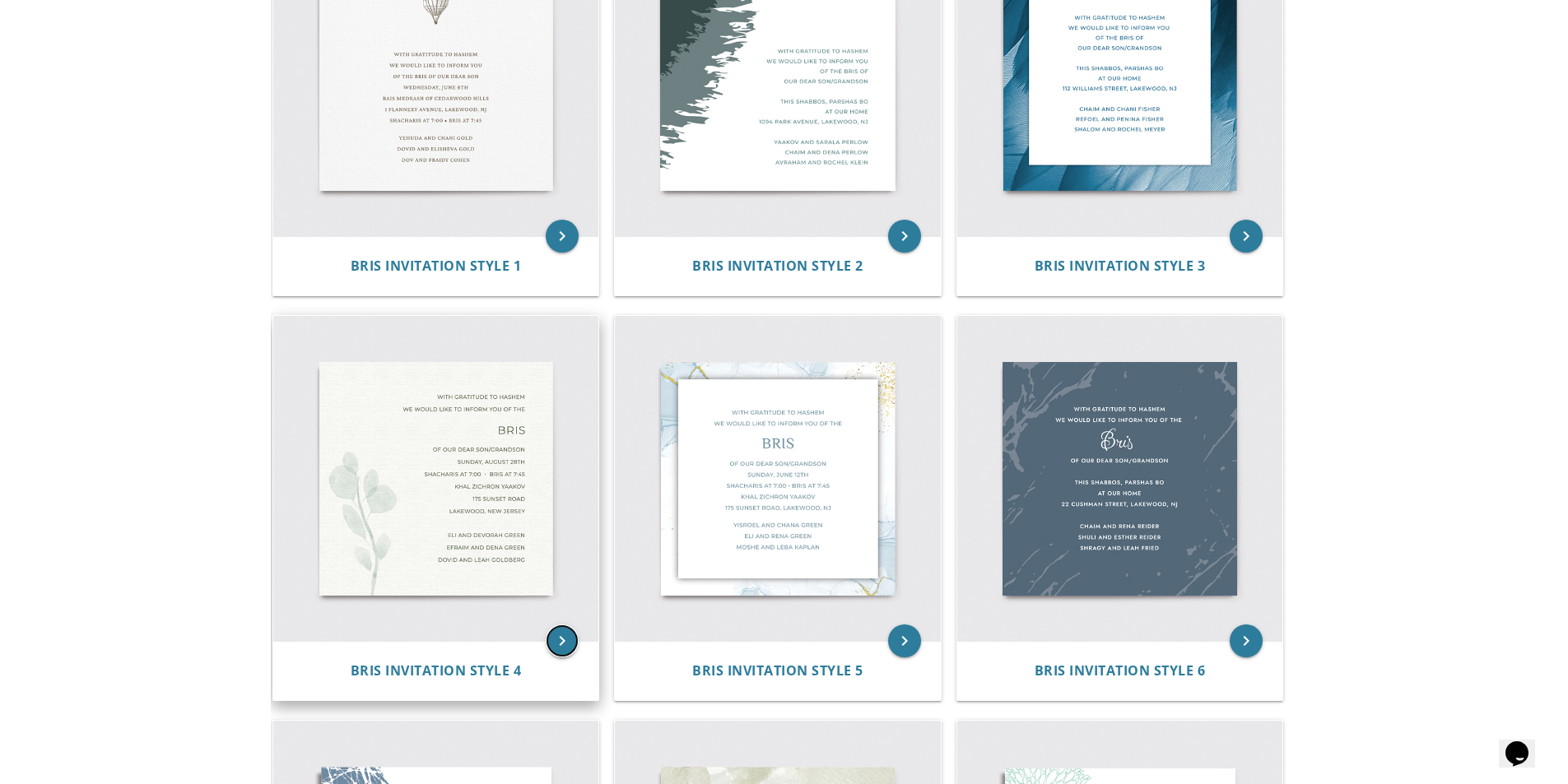
click at [564, 641] on icon "keyboard_arrow_right" at bounding box center [562, 641] width 33 height 33
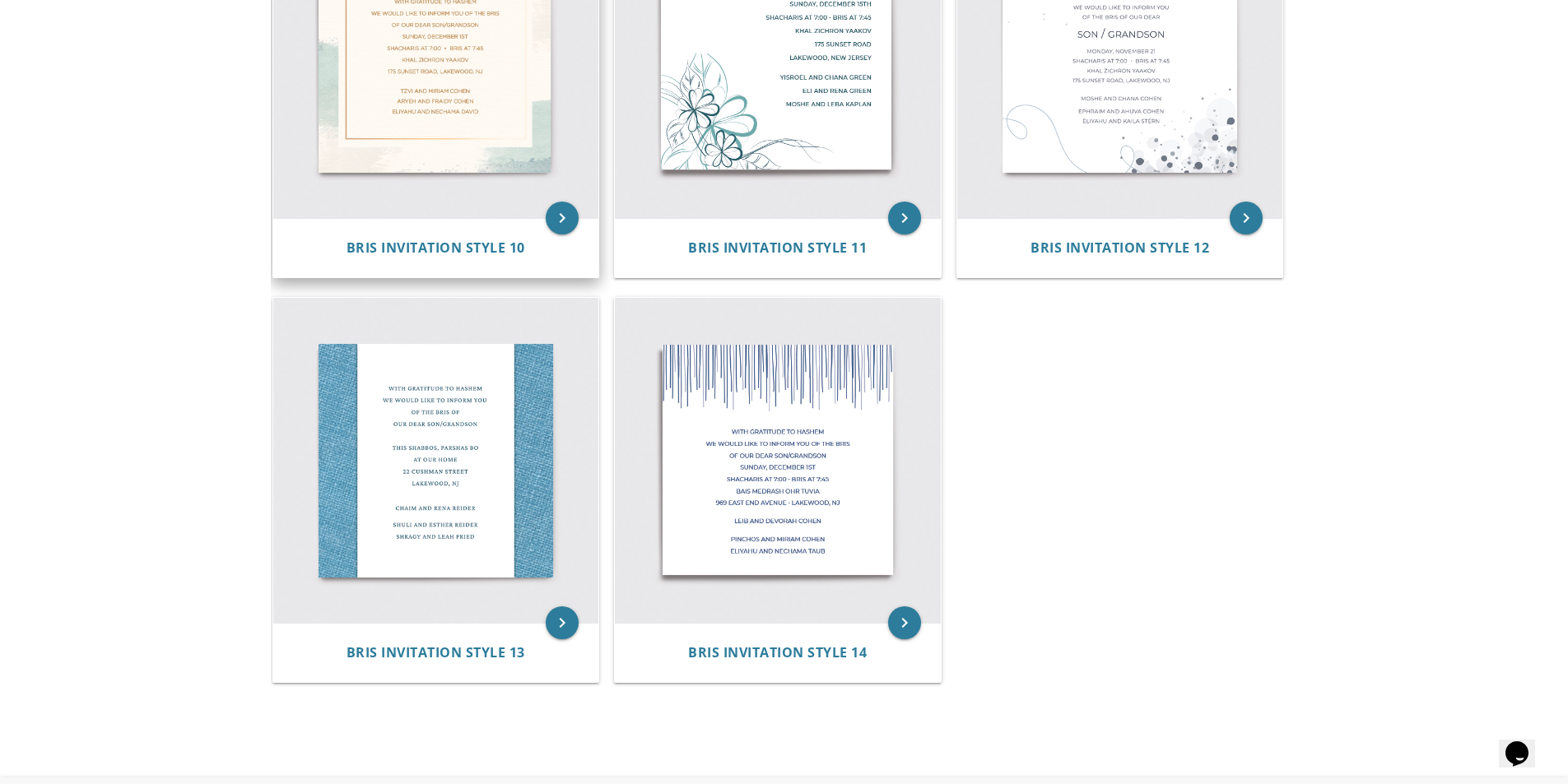
scroll to position [1681, 0]
